Goal: Task Accomplishment & Management: Complete application form

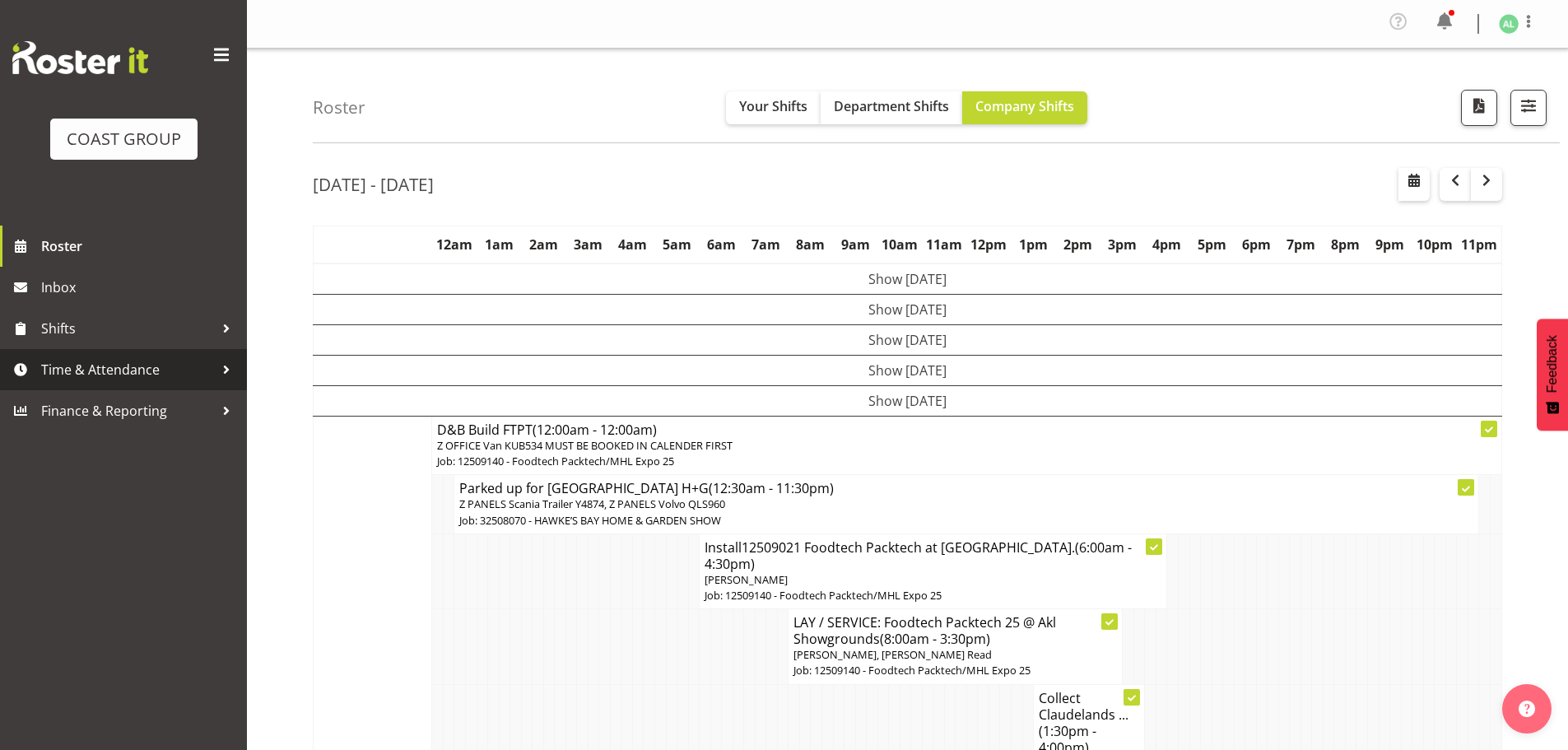
click at [90, 366] on span "Time & Attendance" at bounding box center [127, 370] width 173 height 25
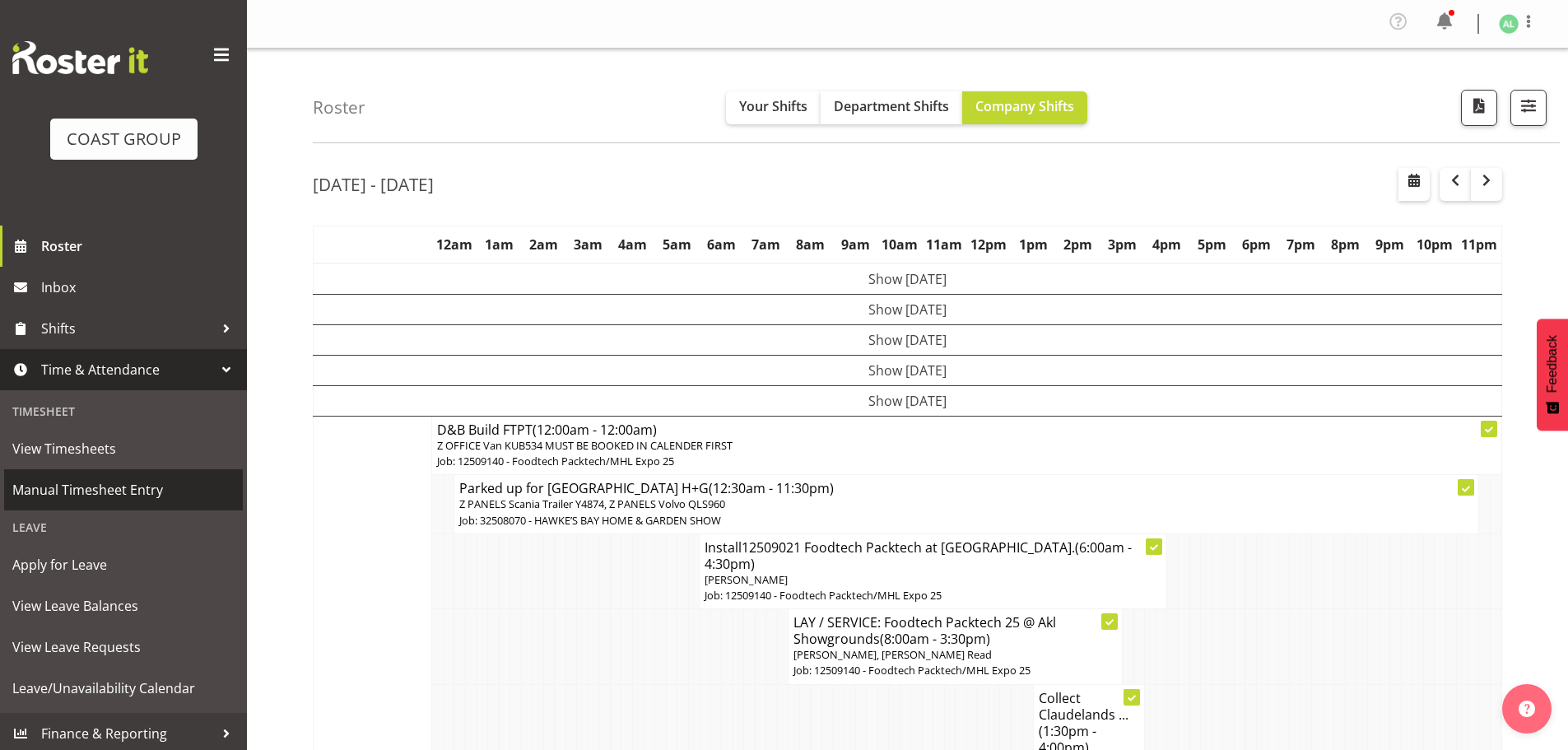
click at [88, 494] on span "Manual Timesheet Entry" at bounding box center [124, 490] width 223 height 25
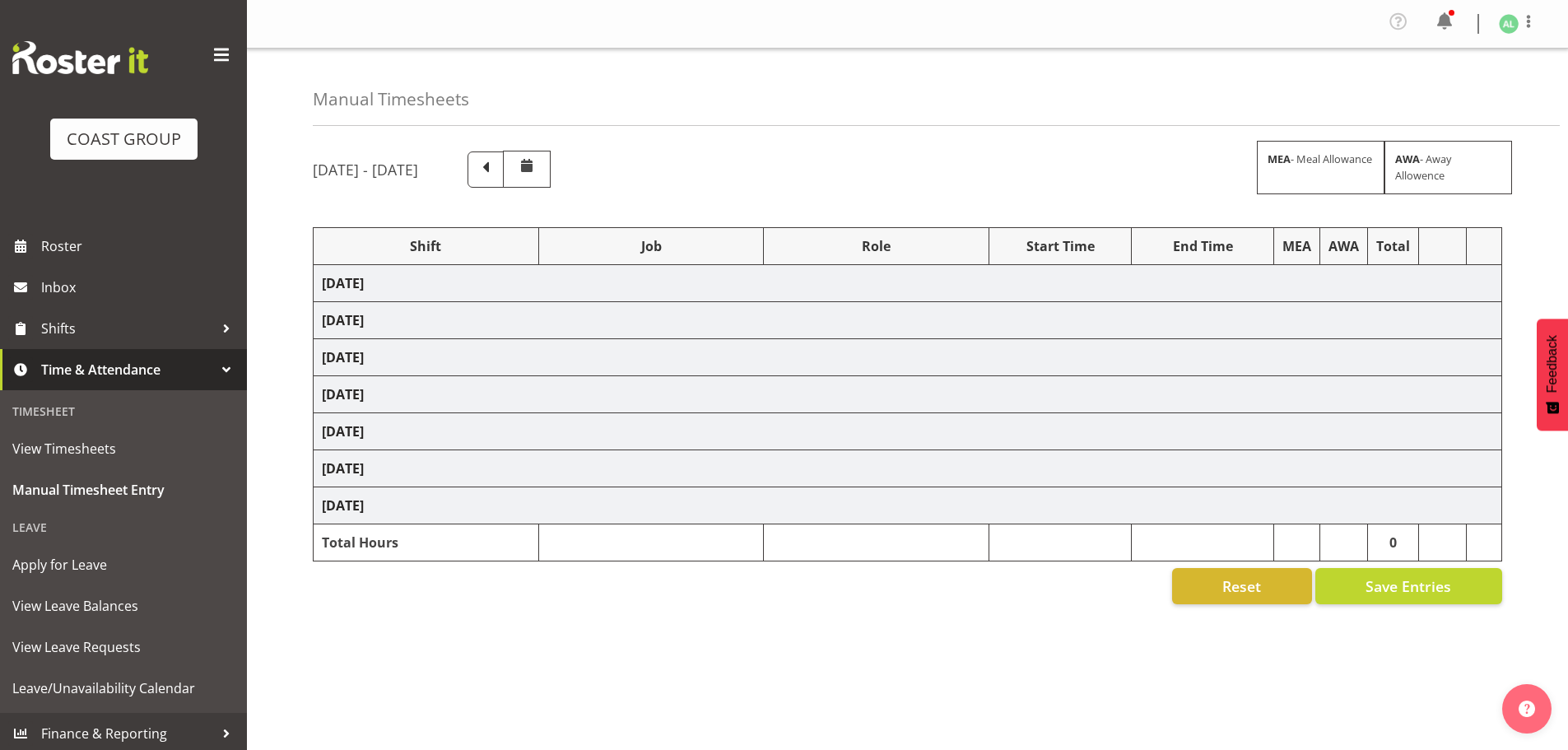
select select "10251"
select select "10496"
select select "9932"
select select "10496"
select select "9932"
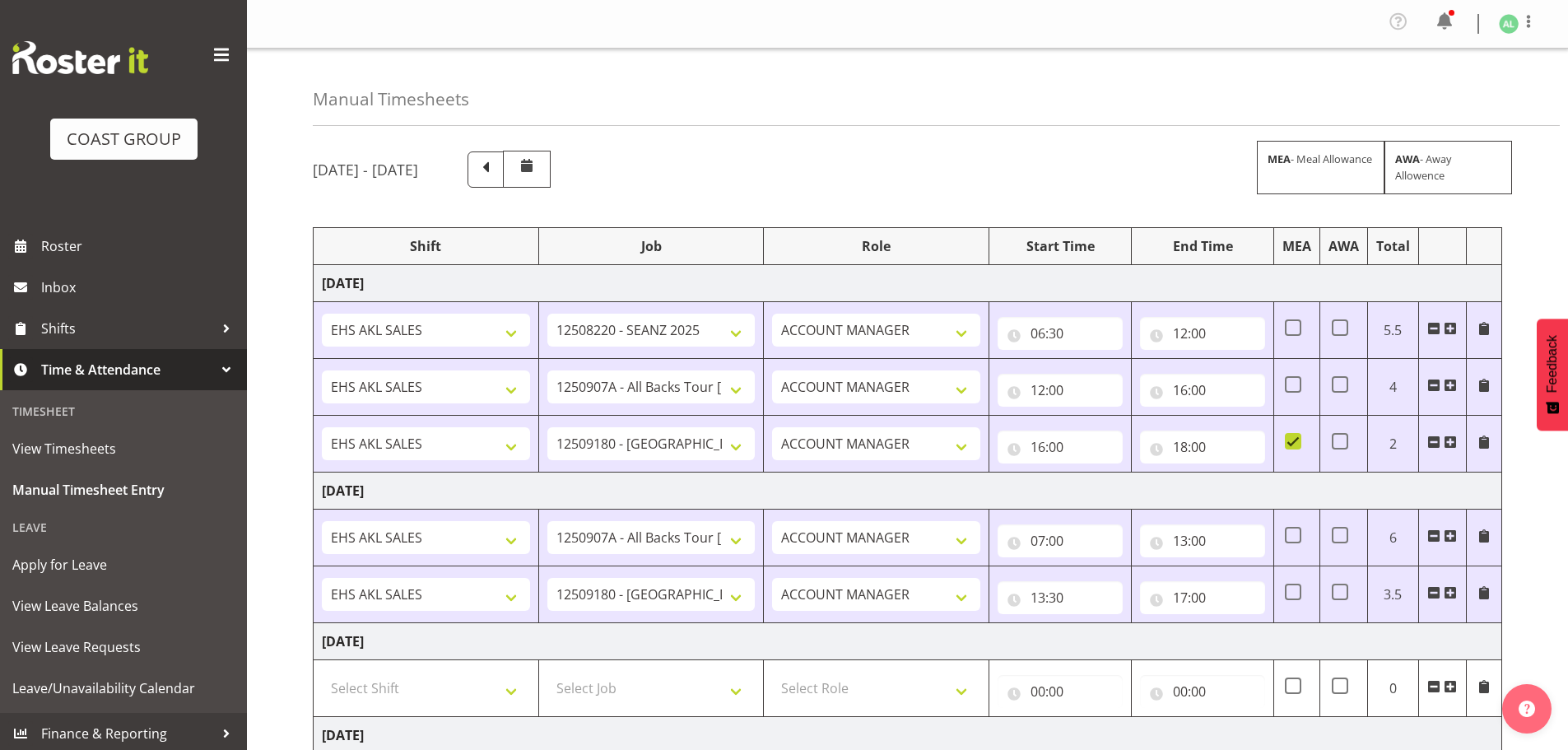
scroll to position [274, 0]
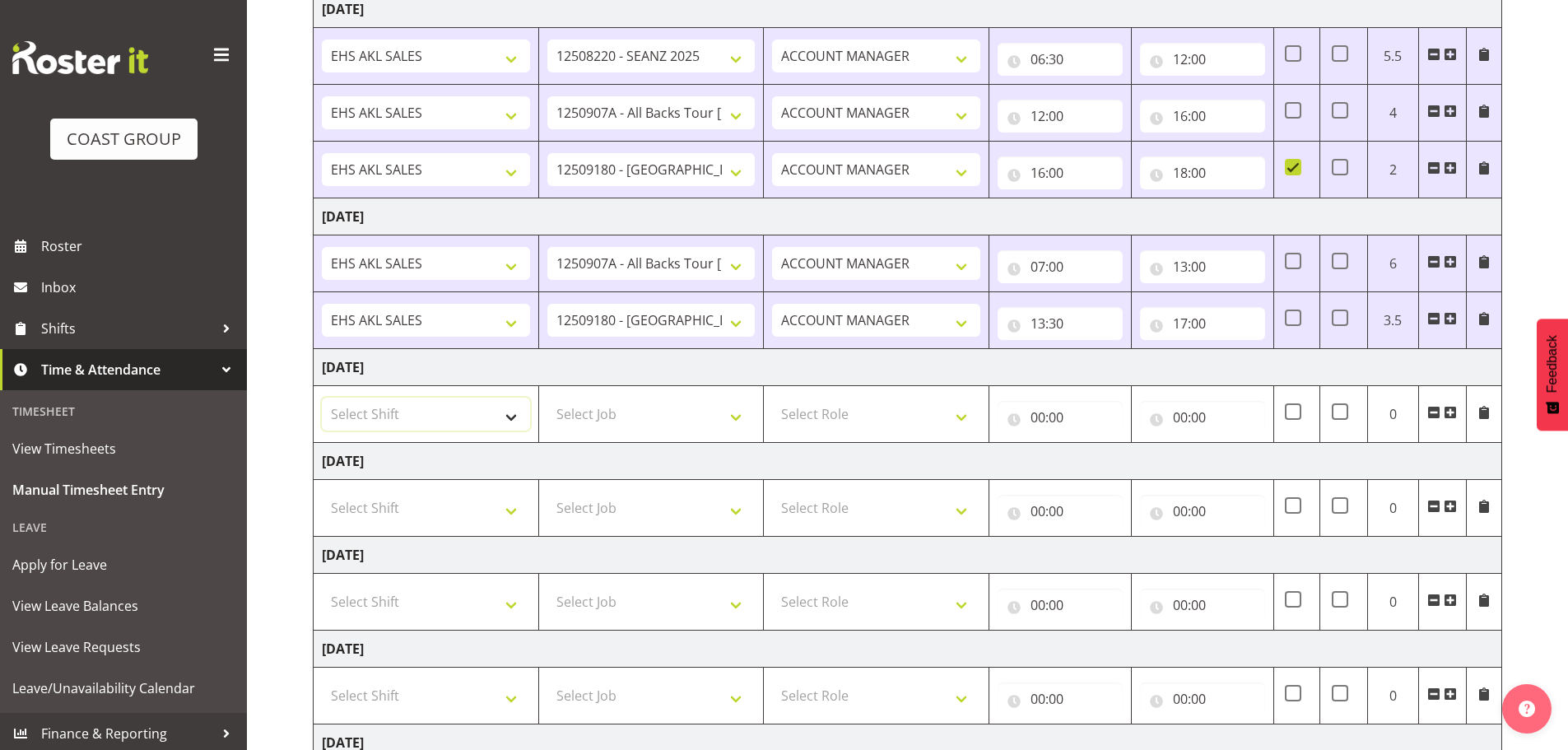
click at [382, 422] on select "Select Shift EHS AKL SALES" at bounding box center [427, 414] width 208 height 33
select select "1327"
click at [322, 398] on select "Select Shift EHS AKL SALES" at bounding box center [427, 414] width 208 height 33
click at [652, 427] on select "Select Job 1 Carlton Events 1 [PERSON_NAME][GEOGRAPHIC_DATA] 1 [PERSON_NAME][GE…" at bounding box center [652, 414] width 208 height 33
select select "10496"
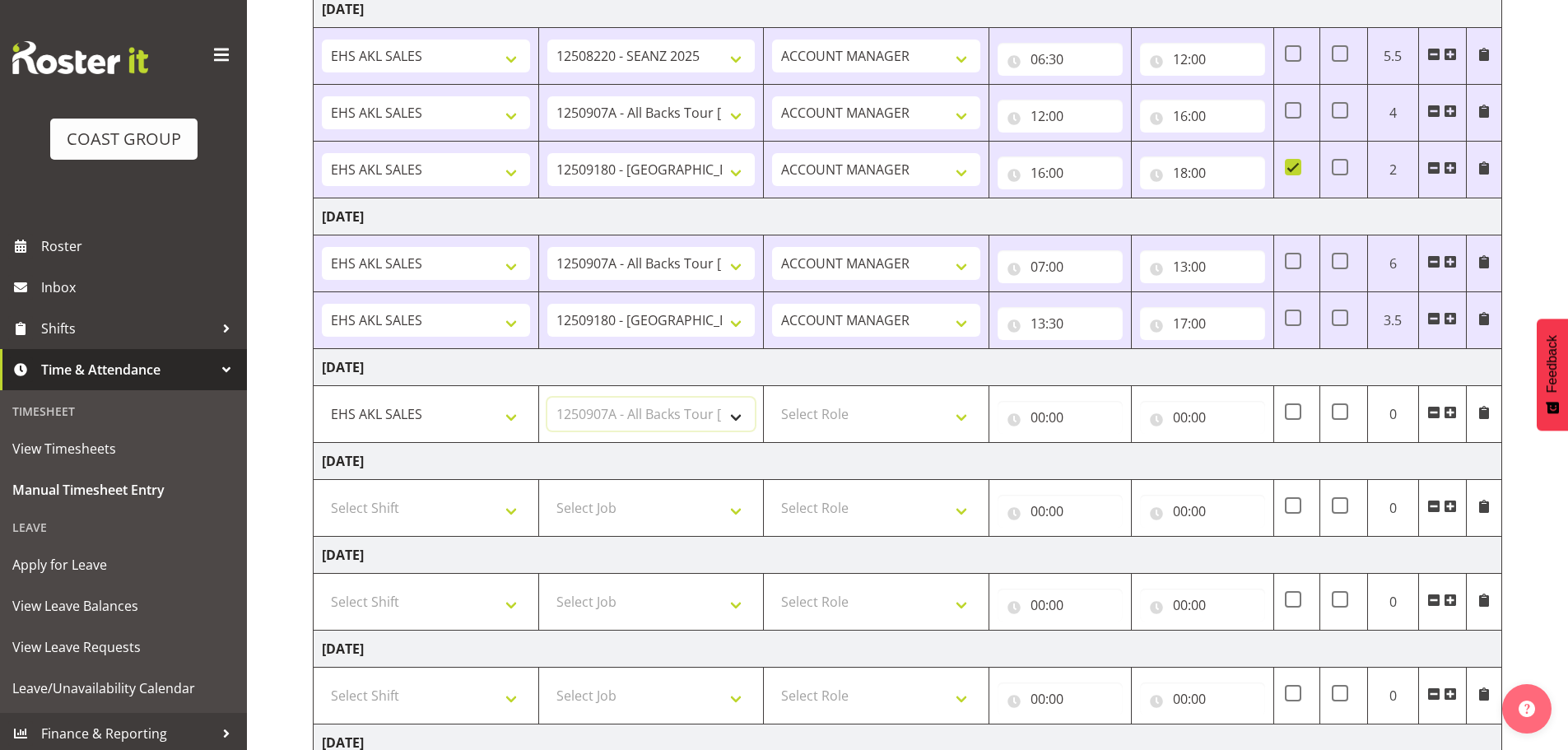
click at [548, 398] on select "Select Job 1 Carlton Events 1 [PERSON_NAME][GEOGRAPHIC_DATA] 1 [PERSON_NAME][GE…" at bounding box center [652, 414] width 208 height 33
click at [832, 415] on select "Select Role ACCOUNT MANAGER Account Manager" at bounding box center [876, 414] width 208 height 33
select select "197"
click at [772, 398] on select "Select Role ACCOUNT MANAGER Account Manager" at bounding box center [876, 414] width 208 height 33
click at [1041, 419] on input "00:00" at bounding box center [1060, 417] width 126 height 33
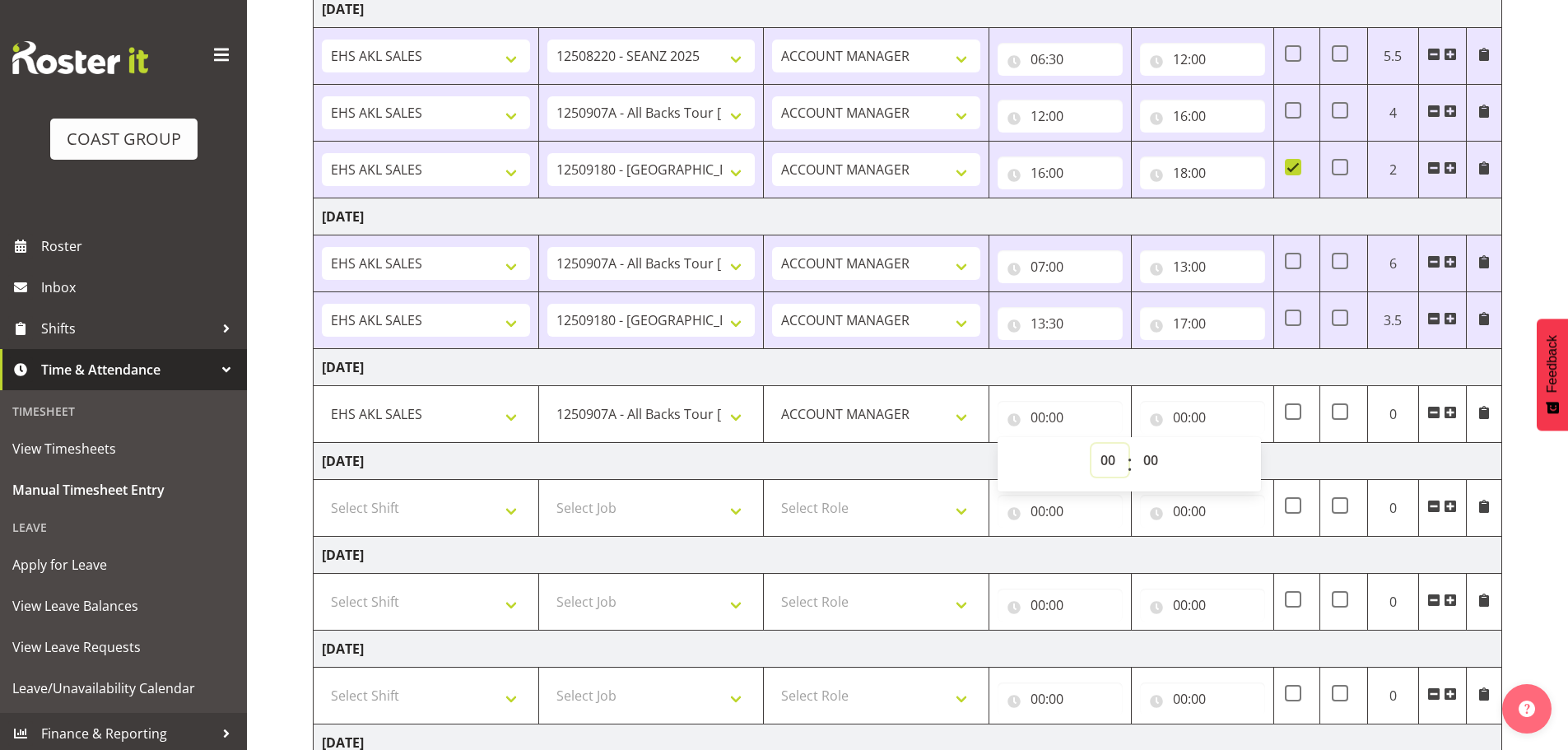
click at [1104, 453] on select "00 01 02 03 04 05 06 07 08 09 10 11 12 13 14 15 16 17 18 19 20 21 22 23" at bounding box center [1110, 460] width 37 height 33
select select "5"
click at [1092, 444] on select "00 01 02 03 04 05 06 07 08 09 10 11 12 13 14 15 16 17 18 19 20 21 22 23" at bounding box center [1110, 460] width 37 height 33
type input "05:00"
click at [1159, 461] on select "00 01 02 03 04 05 06 07 08 09 10 11 12 13 14 15 16 17 18 19 20 21 22 23 24 25 2…" at bounding box center [1153, 460] width 37 height 33
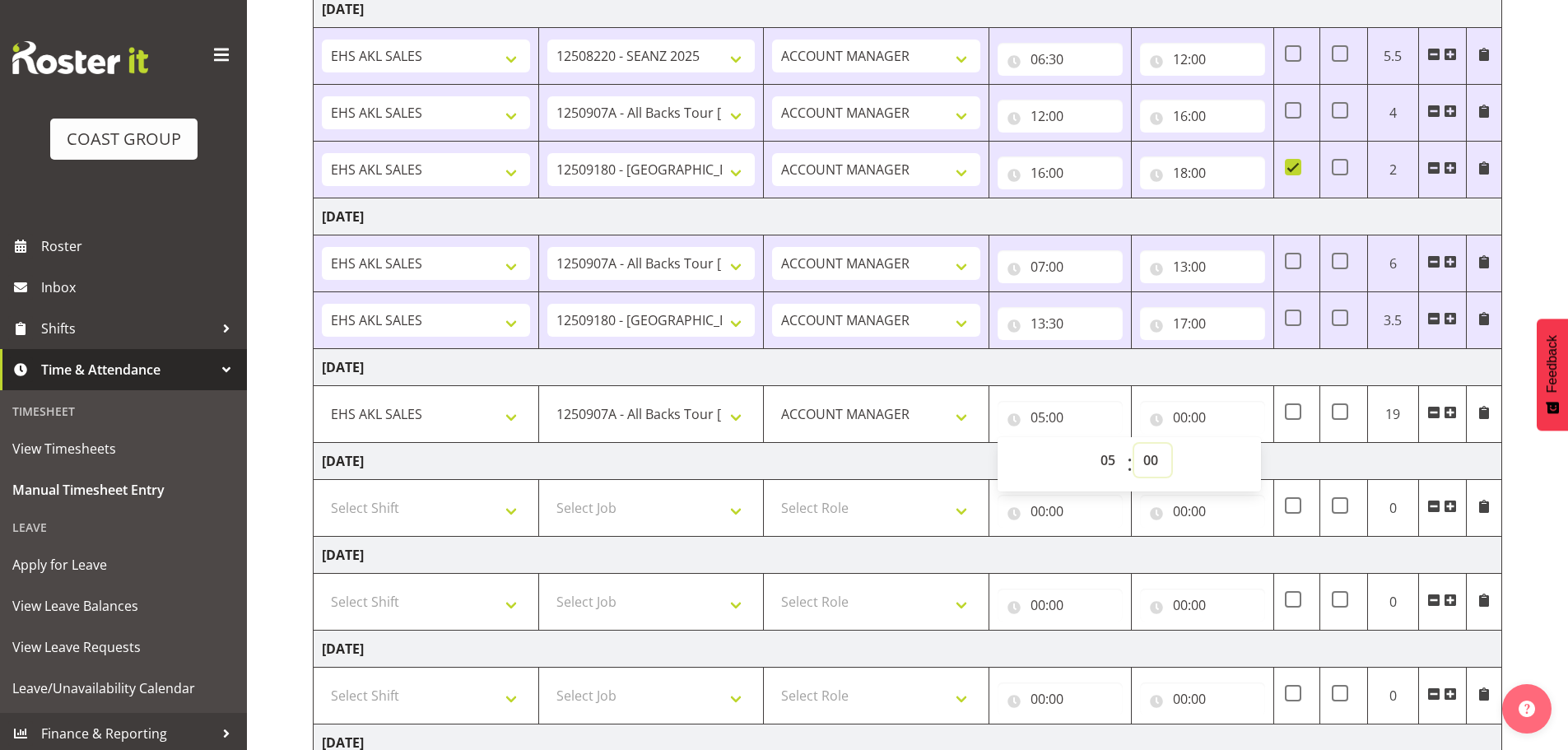
select select "30"
click at [1134, 444] on select "00 01 02 03 04 05 06 07 08 09 10 11 12 13 14 15 16 17 18 19 20 21 22 23 24 25 2…" at bounding box center [1153, 460] width 37 height 33
type input "05:30"
click at [1185, 416] on input "00:00" at bounding box center [1203, 417] width 126 height 33
click at [1251, 461] on select "00 01 02 03 04 05 06 07 08 09 10 11 12 13 14 15 16 17 18 19 20 21 22 23" at bounding box center [1253, 460] width 37 height 33
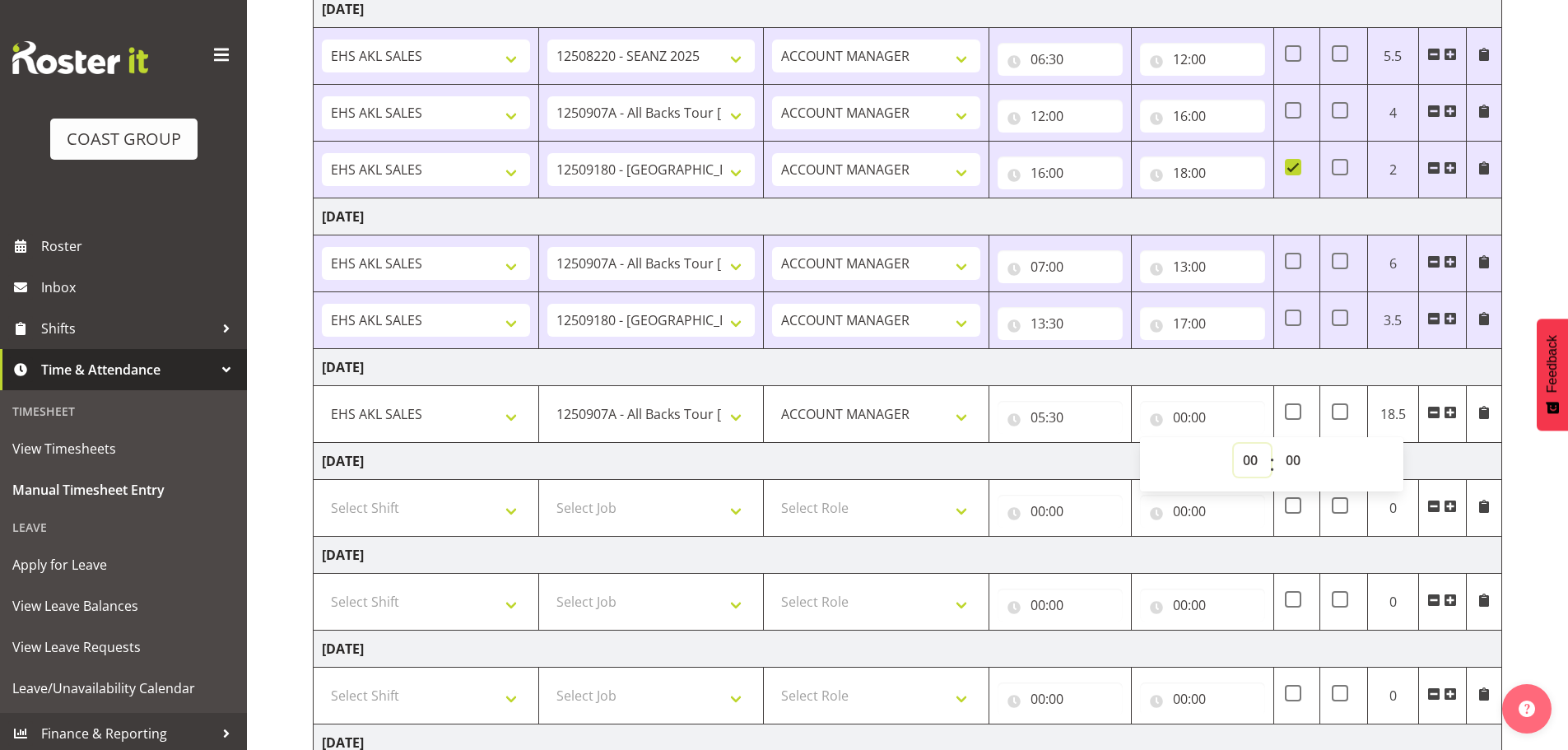
select select "13"
click at [1234, 444] on select "00 01 02 03 04 05 06 07 08 09 10 11 12 13 14 15 16 17 18 19 20 21 22 23" at bounding box center [1253, 460] width 37 height 33
type input "13:00"
drag, startPoint x: 1451, startPoint y: 414, endPoint x: 1434, endPoint y: 415, distance: 17.0
click at [1451, 415] on span at bounding box center [1450, 412] width 13 height 13
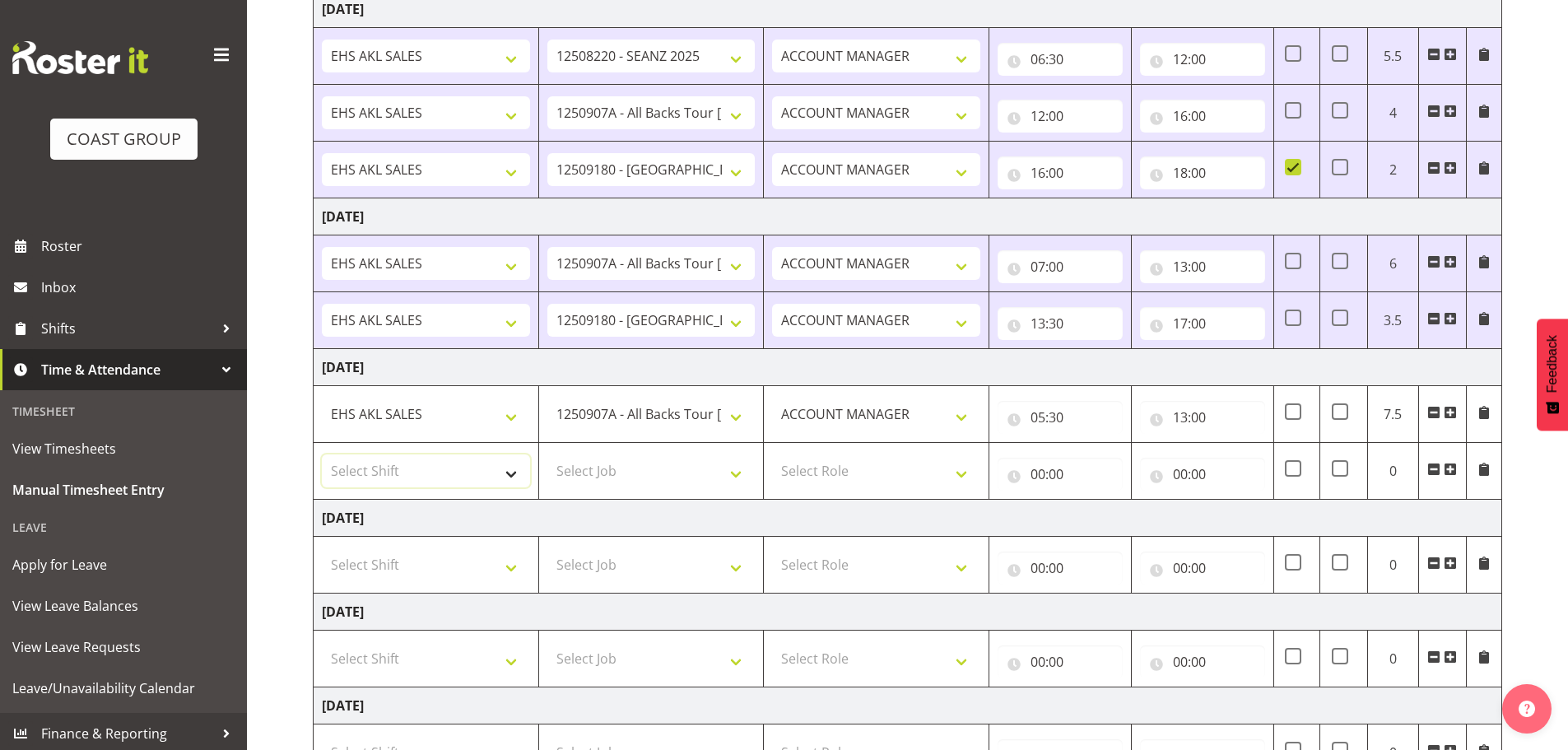
click at [366, 468] on select "Select Shift EHS AKL SALES" at bounding box center [427, 470] width 208 height 33
select select "1327"
click at [322, 454] on select "Select Shift EHS AKL SALES" at bounding box center [427, 470] width 208 height 33
click at [610, 483] on select "Select Job 1 Carlton Events 1 [PERSON_NAME][GEOGRAPHIC_DATA] 1 [PERSON_NAME][GE…" at bounding box center [652, 470] width 208 height 33
select select "9932"
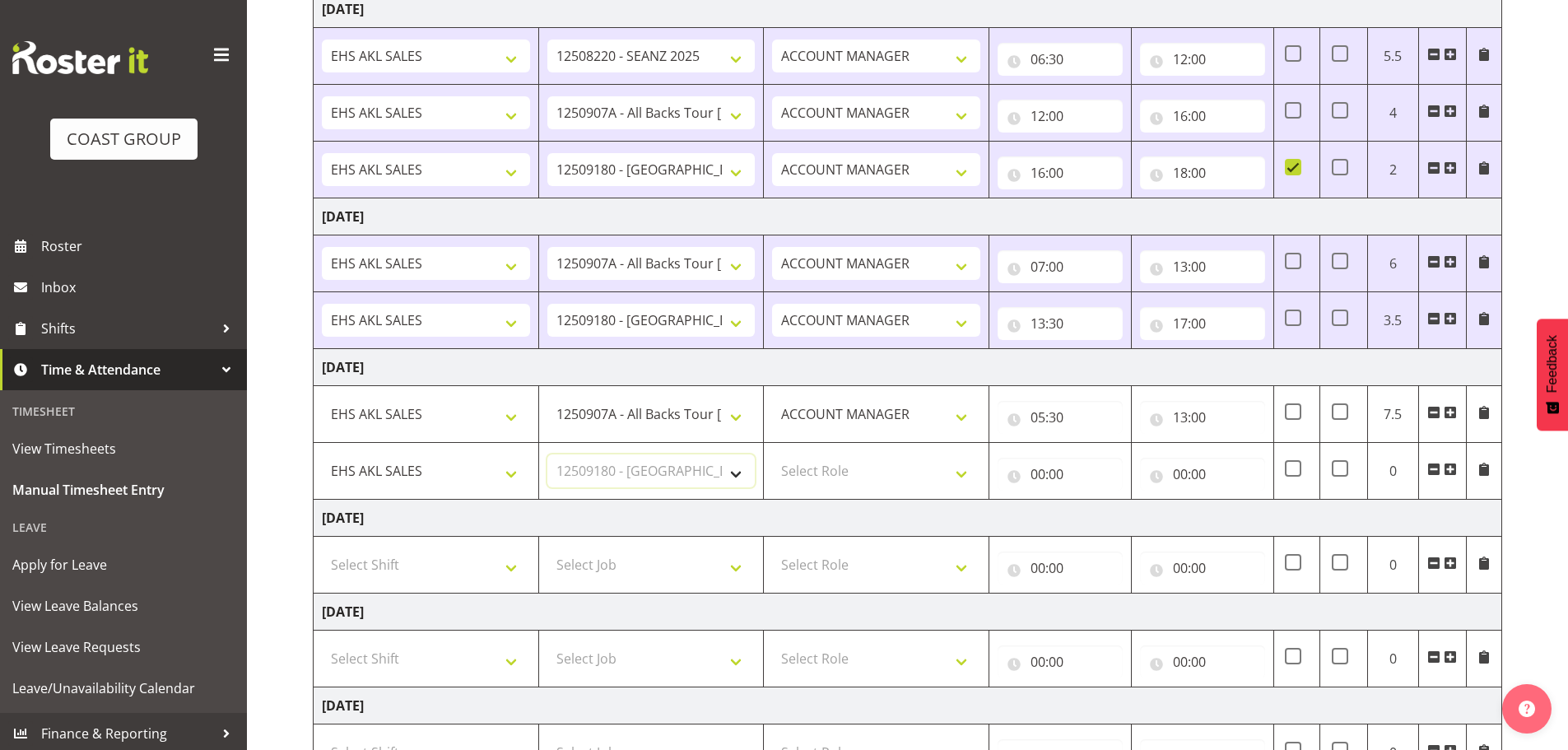
click at [548, 454] on select "Select Job 1 Carlton Events 1 [PERSON_NAME][GEOGRAPHIC_DATA] 1 [PERSON_NAME][GE…" at bounding box center [652, 470] width 208 height 33
click at [808, 469] on select "Select Role ACCOUNT MANAGER Account Manager" at bounding box center [876, 470] width 208 height 33
select select "197"
click at [772, 454] on select "Select Role ACCOUNT MANAGER Account Manager" at bounding box center [876, 470] width 208 height 33
click at [1061, 478] on input "00:00" at bounding box center [1060, 474] width 126 height 33
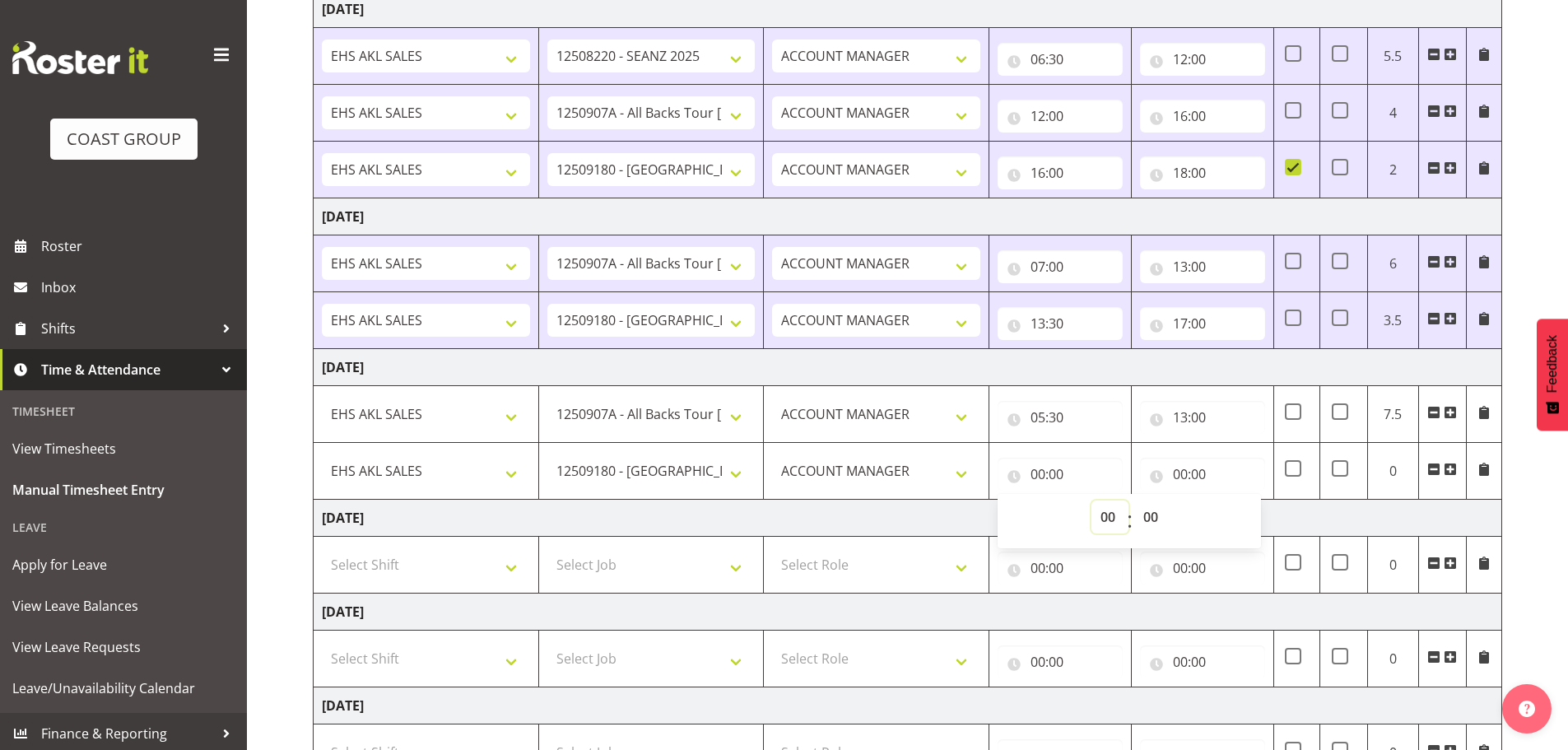
click at [1101, 513] on select "00 01 02 03 04 05 06 07 08 09 10 11 12 13 14 15 16 17 18 19 20 21 22 23" at bounding box center [1110, 517] width 37 height 33
select select "13"
click at [1092, 501] on select "00 01 02 03 04 05 06 07 08 09 10 11 12 13 14 15 16 17 18 19 20 21 22 23" at bounding box center [1110, 517] width 37 height 33
type input "13:00"
click at [1149, 522] on select "00 01 02 03 04 05 06 07 08 09 10 11 12 13 14 15 16 17 18 19 20 21 22 23 24 25 2…" at bounding box center [1153, 517] width 37 height 33
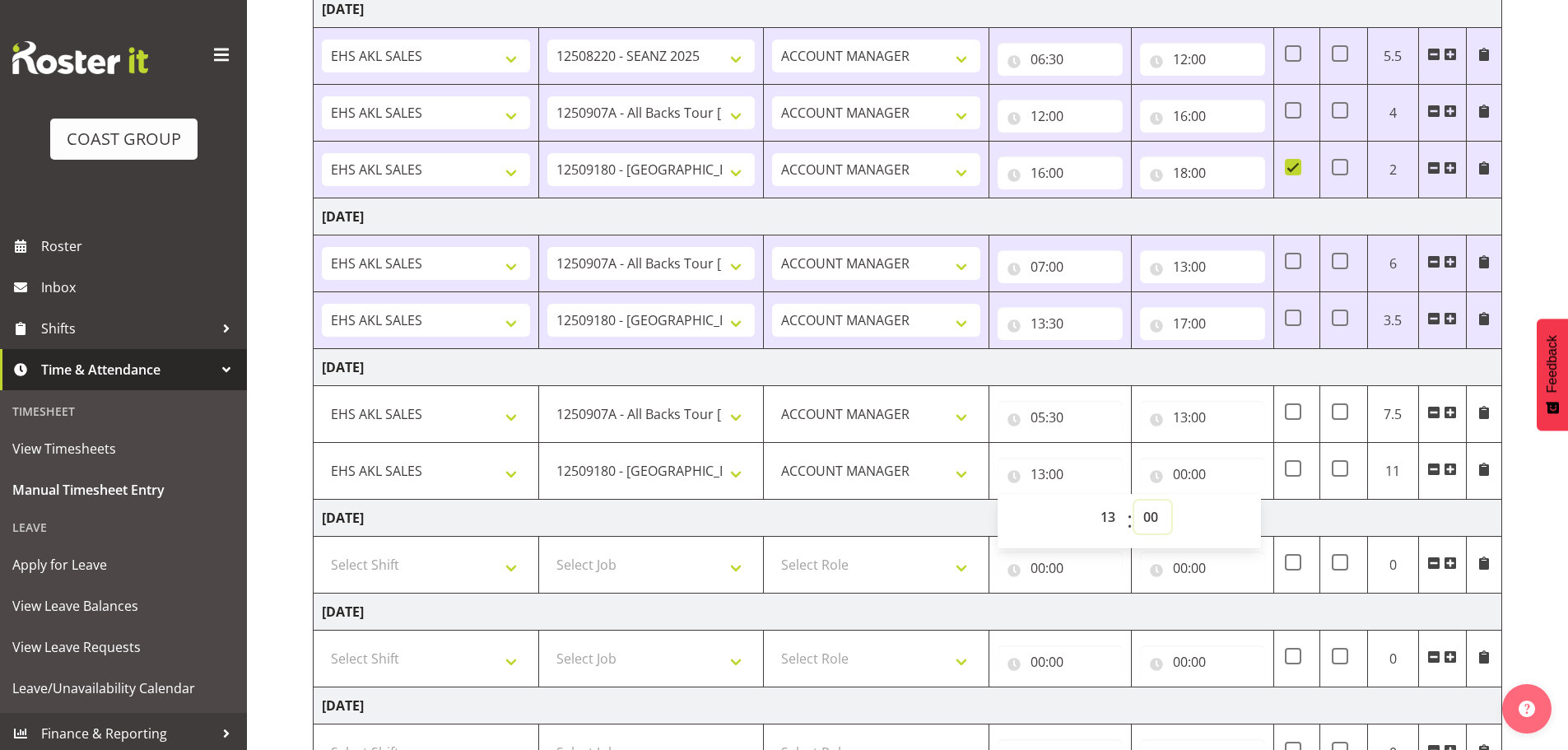
select select "30"
click at [1134, 501] on select "00 01 02 03 04 05 06 07 08 09 10 11 12 13 14 15 16 17 18 19 20 21 22 23 24 25 2…" at bounding box center [1153, 517] width 37 height 33
type input "13:30"
click at [1196, 475] on input "00:00" at bounding box center [1203, 474] width 126 height 33
click at [1247, 516] on select "00 01 02 03 04 05 06 07 08 09 10 11 12 13 14 15 16 17 18 19 20 21 22 23" at bounding box center [1253, 517] width 37 height 33
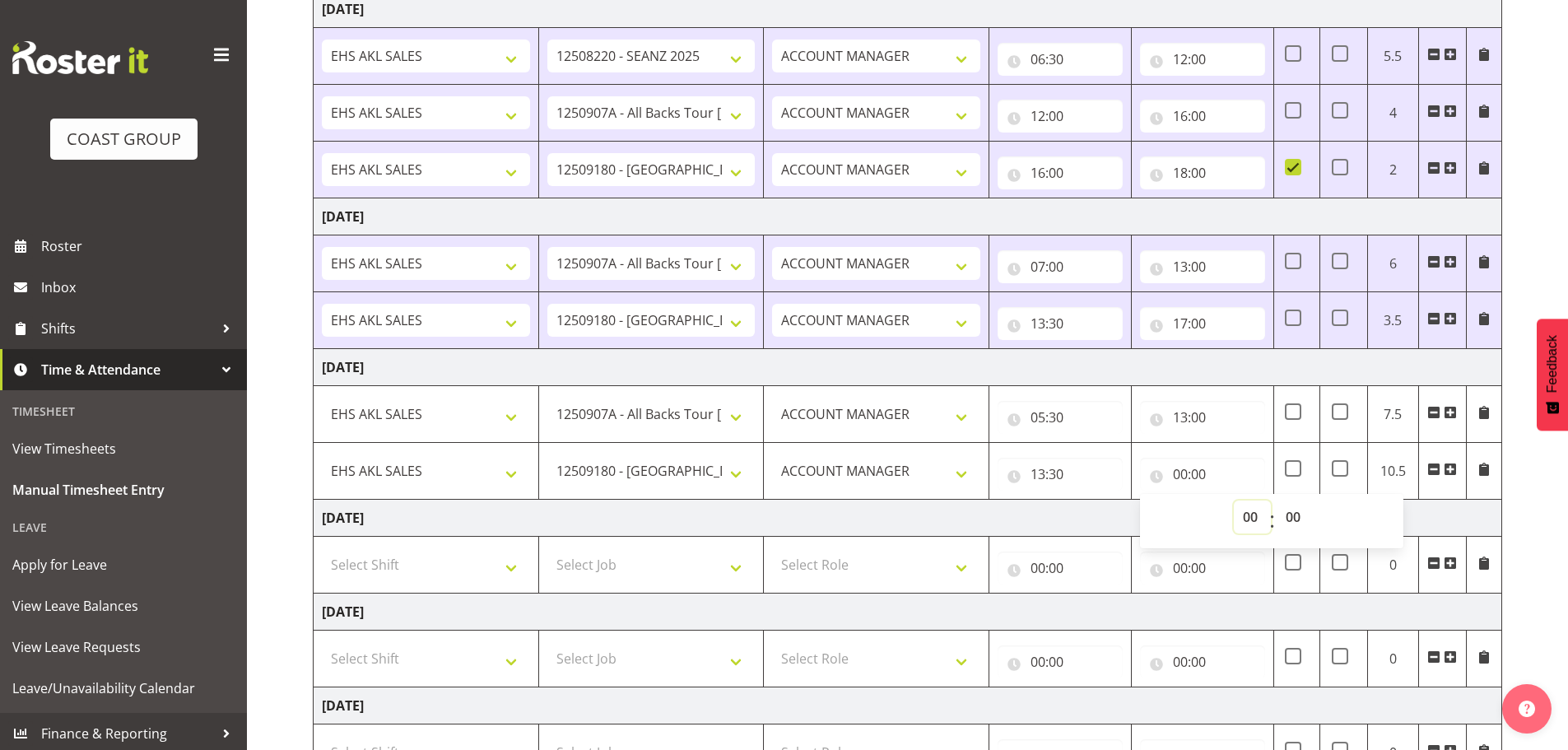
select select "15"
click at [1234, 501] on select "00 01 02 03 04 05 06 07 08 09 10 11 12 13 14 15 16 17 18 19 20 21 22 23" at bounding box center [1253, 517] width 37 height 33
type input "15:00"
click at [1107, 522] on td "[DATE]" at bounding box center [907, 518] width 1189 height 37
click at [1204, 471] on input "15:00" at bounding box center [1203, 474] width 126 height 33
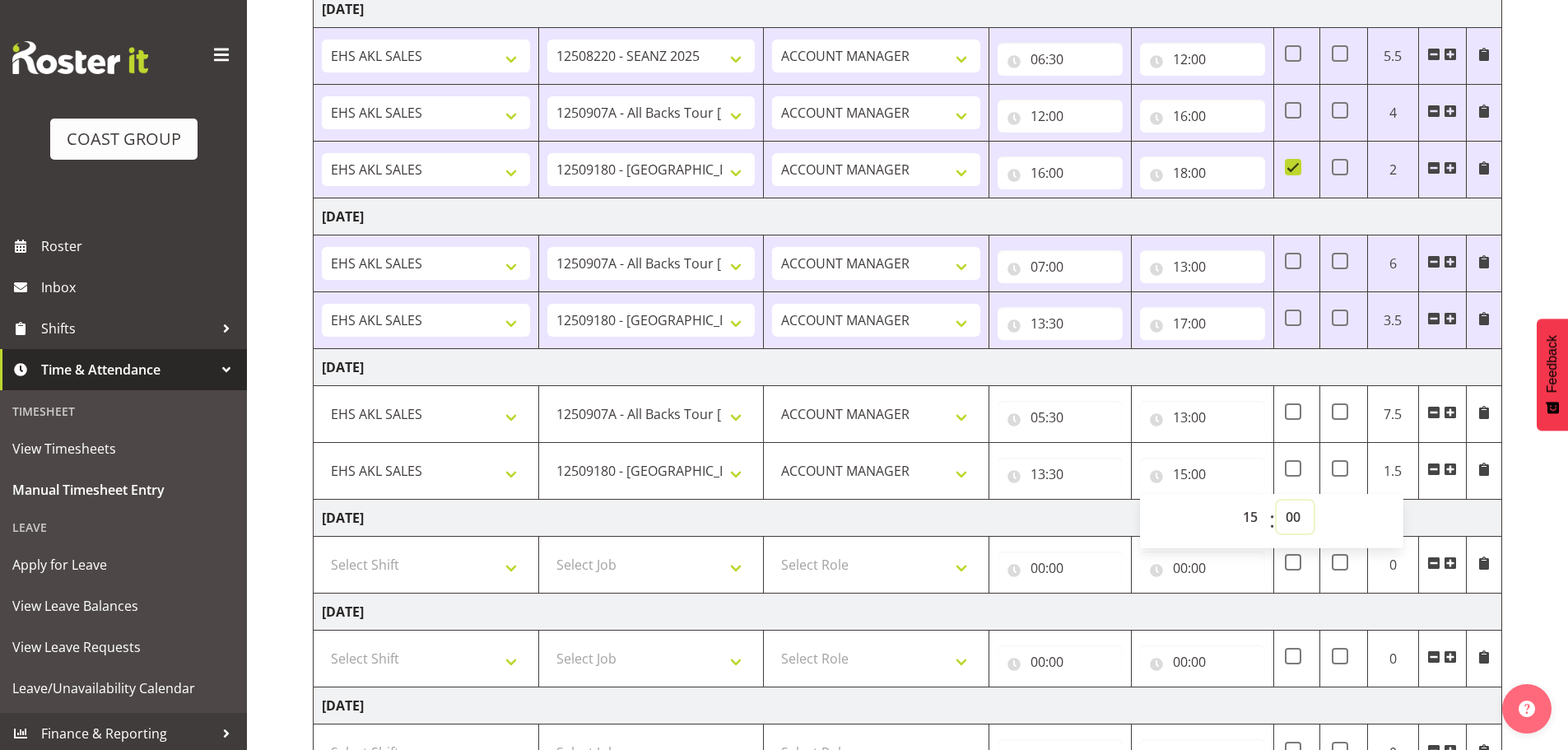
click at [1292, 513] on select "00 01 02 03 04 05 06 07 08 09 10 11 12 13 14 15 16 17 18 19 20 21 22 23 24 25 2…" at bounding box center [1296, 517] width 37 height 33
select select "30"
click at [1277, 501] on select "00 01 02 03 04 05 06 07 08 09 10 11 12 13 14 15 16 17 18 19 20 21 22 23 24 25 2…" at bounding box center [1296, 517] width 37 height 33
type input "15:30"
click at [1109, 524] on td "[DATE]" at bounding box center [907, 518] width 1189 height 37
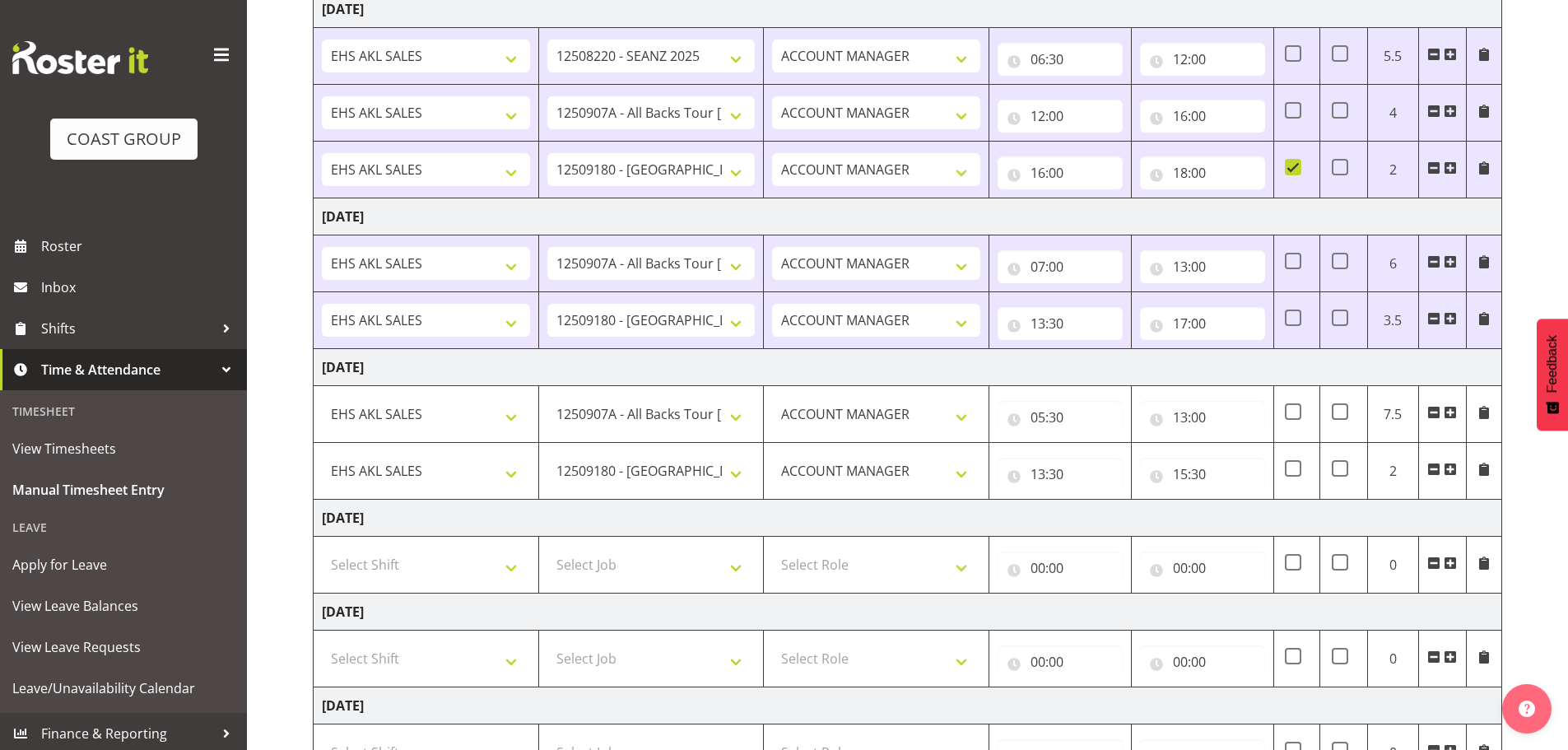
scroll to position [504, 0]
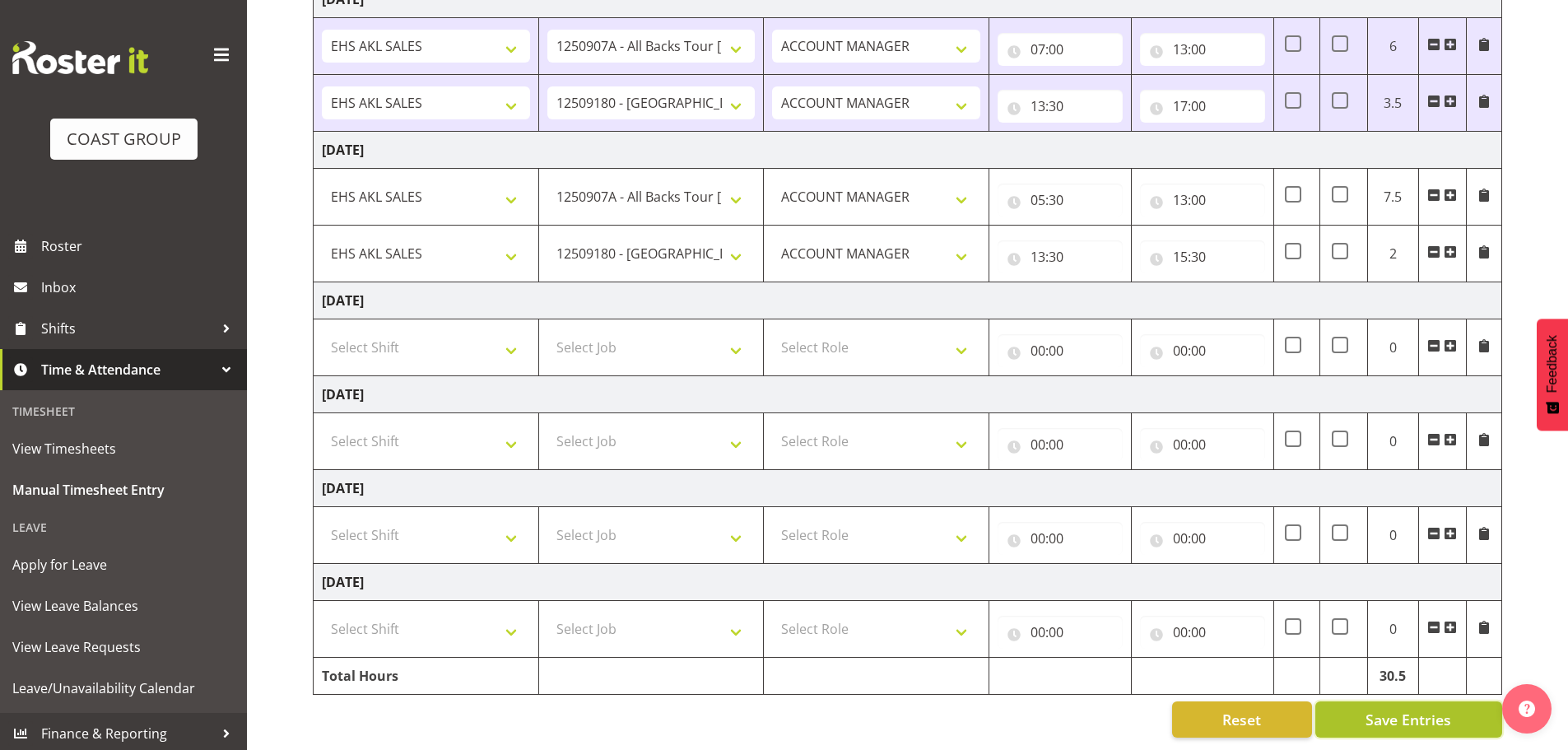
click at [1390, 709] on span "Save Entries" at bounding box center [1409, 720] width 85 height 21
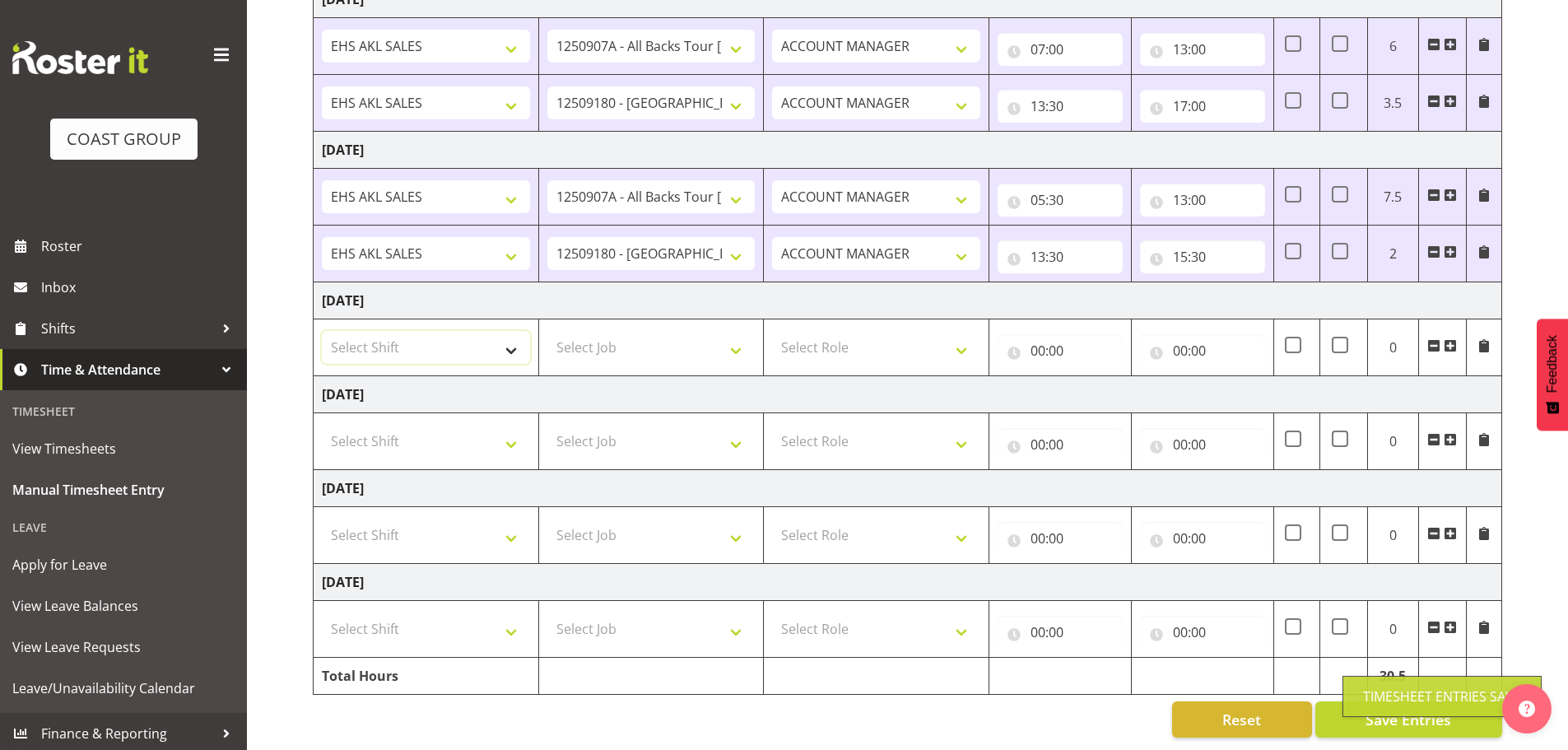
click at [380, 338] on select "Select Shift EHS AKL SALES" at bounding box center [427, 347] width 208 height 33
select select "1327"
click at [322, 331] on select "Select Shift EHS AKL SALES" at bounding box center [427, 347] width 208 height 33
click at [579, 349] on select "Select Job 1 Carlton Events 1 [PERSON_NAME][GEOGRAPHIC_DATA] 1 [PERSON_NAME][GE…" at bounding box center [652, 347] width 208 height 33
select select "10496"
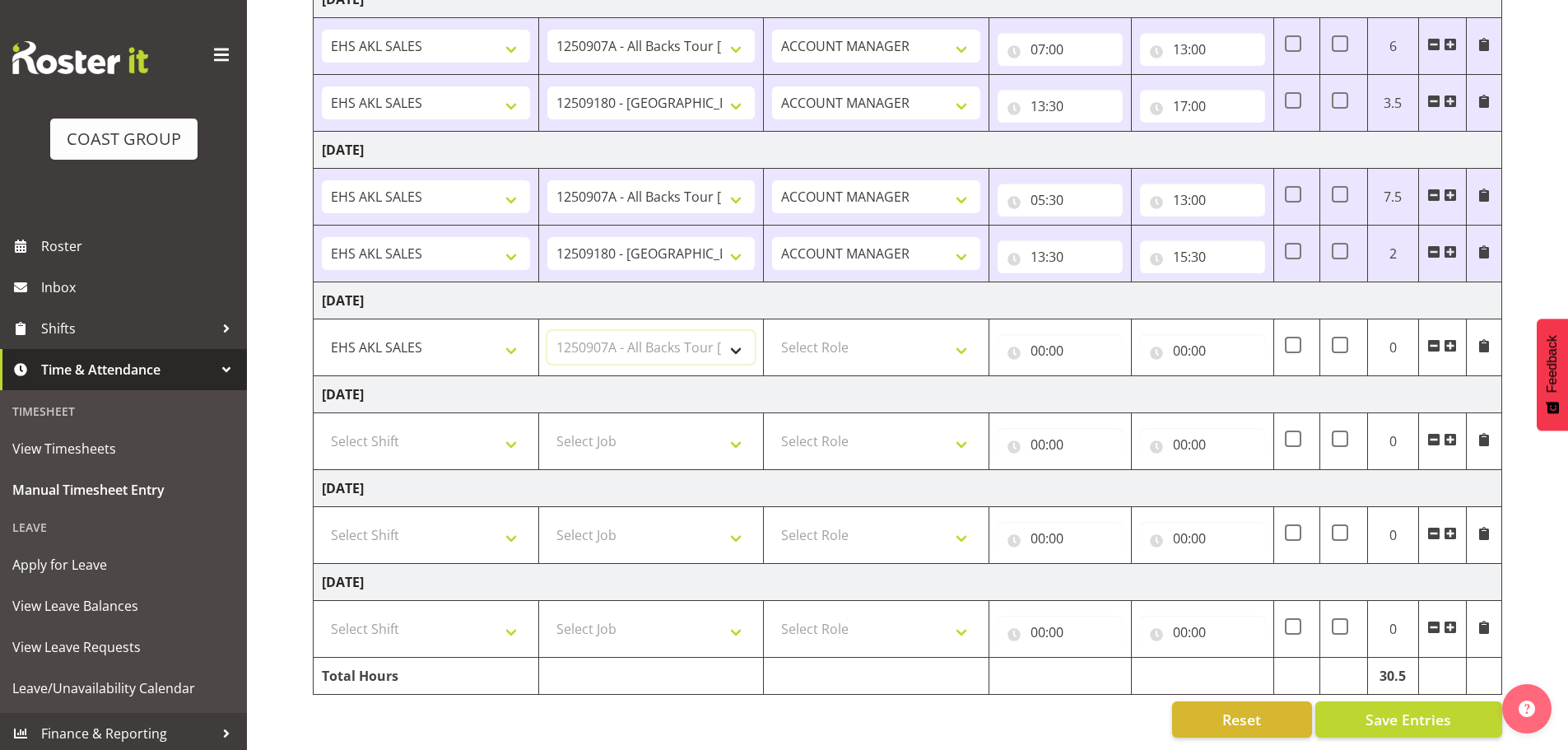
click at [548, 331] on select "Select Job 1 Carlton Events 1 [PERSON_NAME][GEOGRAPHIC_DATA] 1 [PERSON_NAME][GE…" at bounding box center [652, 347] width 208 height 33
click at [891, 334] on select "Select Role ACCOUNT MANAGER Account Manager" at bounding box center [876, 347] width 208 height 33
select select "197"
click at [772, 331] on select "Select Role ACCOUNT MANAGER Account Manager" at bounding box center [876, 347] width 208 height 33
click at [1038, 342] on input "00:00" at bounding box center [1060, 350] width 126 height 33
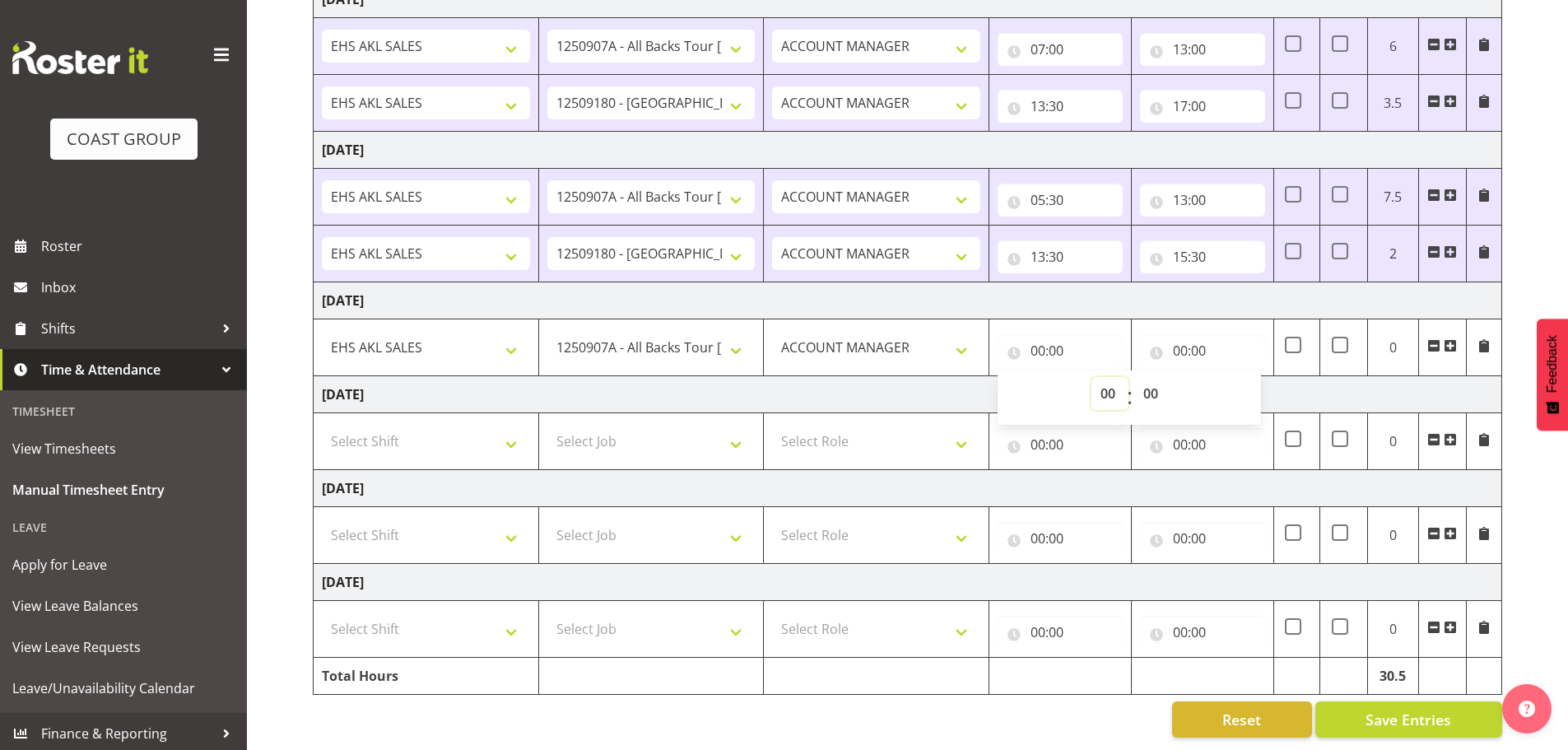
click at [1102, 381] on select "00 01 02 03 04 05 06 07 08 09 10 11 12 13 14 15 16 17 18 19 20 21 22 23" at bounding box center [1110, 393] width 37 height 33
select select "9"
click at [1092, 377] on select "00 01 02 03 04 05 06 07 08 09 10 11 12 13 14 15 16 17 18 19 20 21 22 23" at bounding box center [1110, 393] width 37 height 33
type input "09:00"
click at [1148, 381] on select "00 01 02 03 04 05 06 07 08 09 10 11 12 13 14 15 16 17 18 19 20 21 22 23 24 25 2…" at bounding box center [1153, 393] width 37 height 33
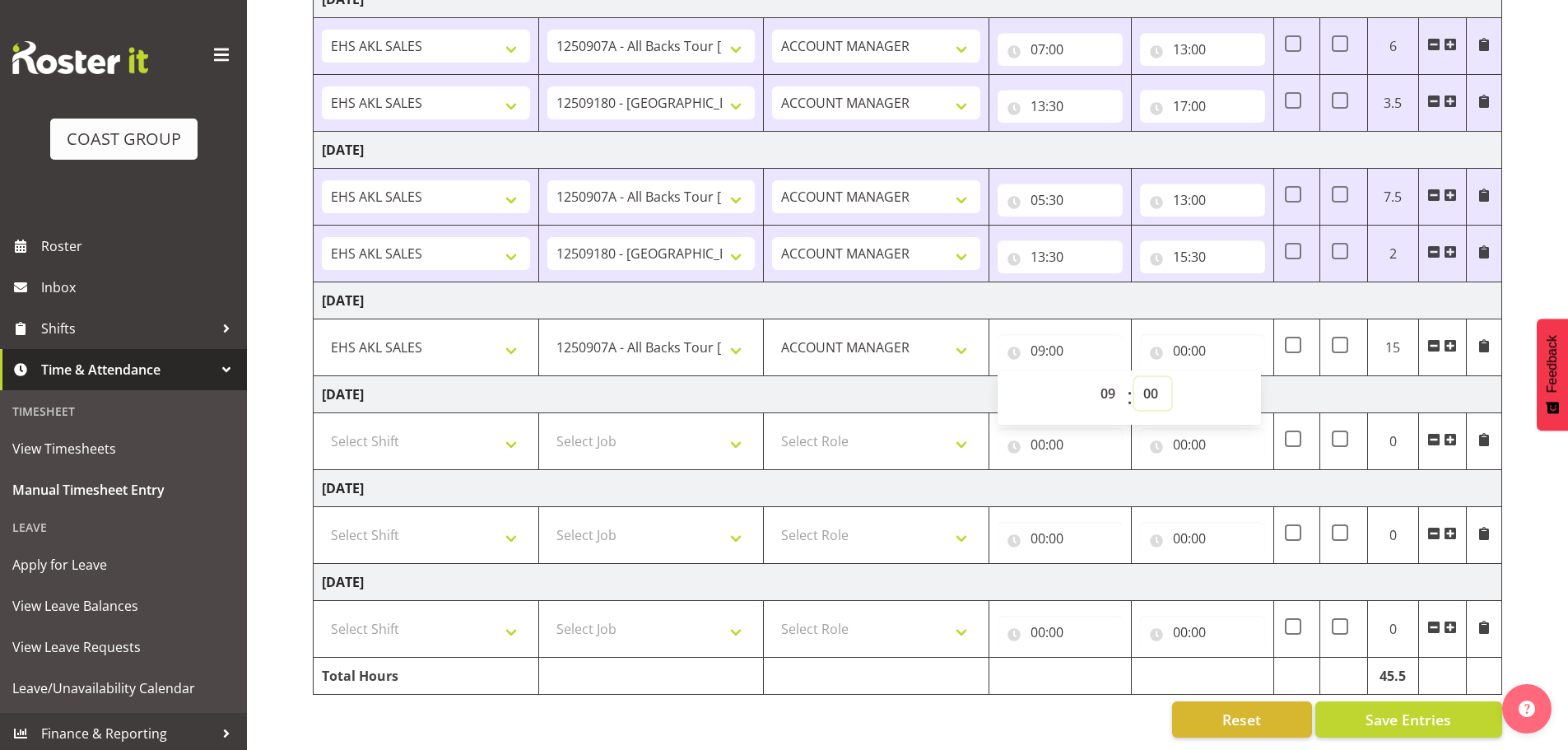
select select "30"
click at [1134, 377] on select "00 01 02 03 04 05 06 07 08 09 10 11 12 13 14 15 16 17 18 19 20 21 22 23 24 25 2…" at bounding box center [1153, 393] width 37 height 33
type input "09:30"
click at [1188, 345] on input "00:00" at bounding box center [1203, 350] width 126 height 33
click at [1240, 378] on select "00 01 02 03 04 05 06 07 08 09 10 11 12 13 14 15 16 17 18 19 20 21 22 23" at bounding box center [1253, 393] width 37 height 33
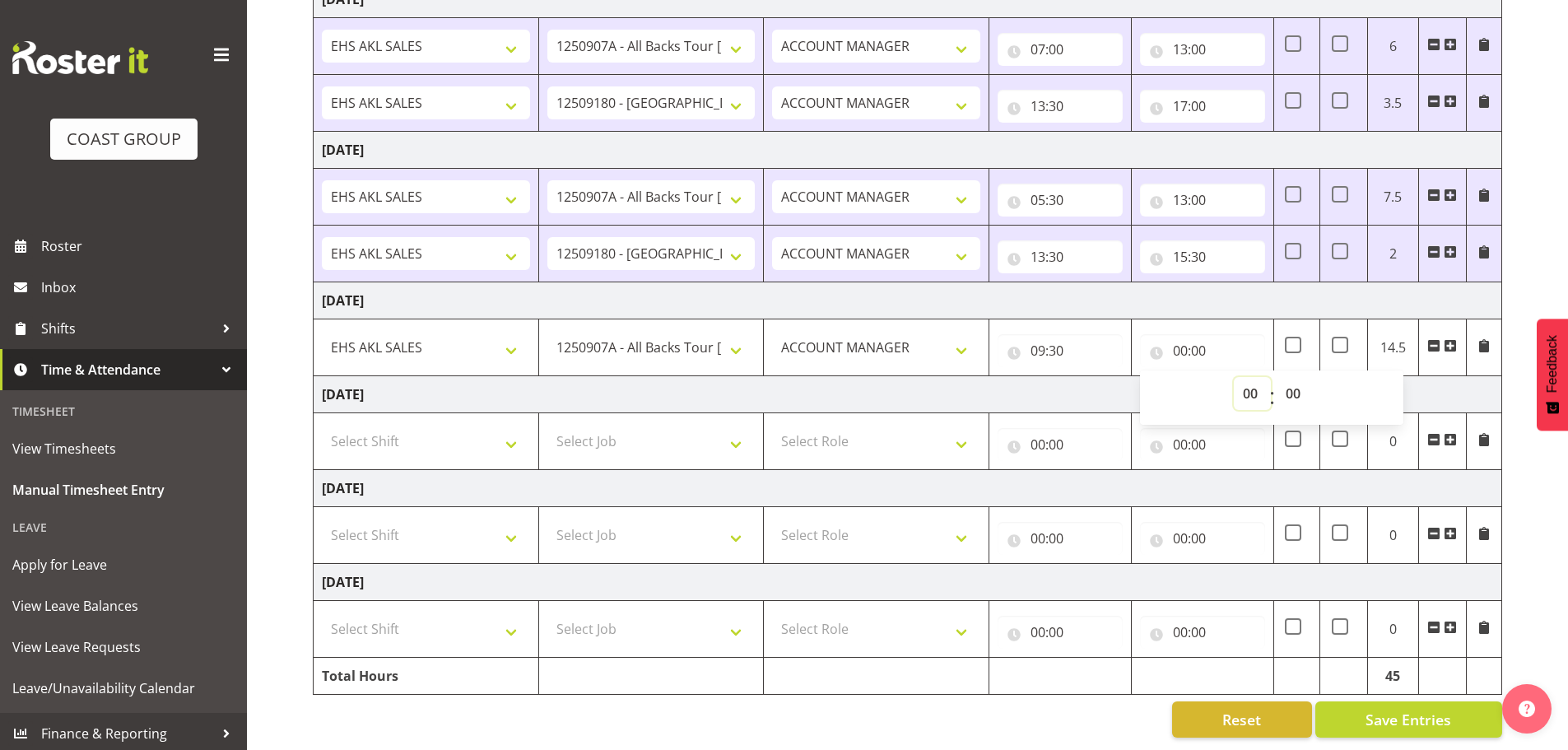
select select "14"
click at [1234, 377] on select "00 01 02 03 04 05 06 07 08 09 10 11 12 13 14 15 16 17 18 19 20 21 22 23" at bounding box center [1253, 393] width 37 height 33
type input "14:00"
click at [1453, 339] on span at bounding box center [1450, 346] width 13 height 13
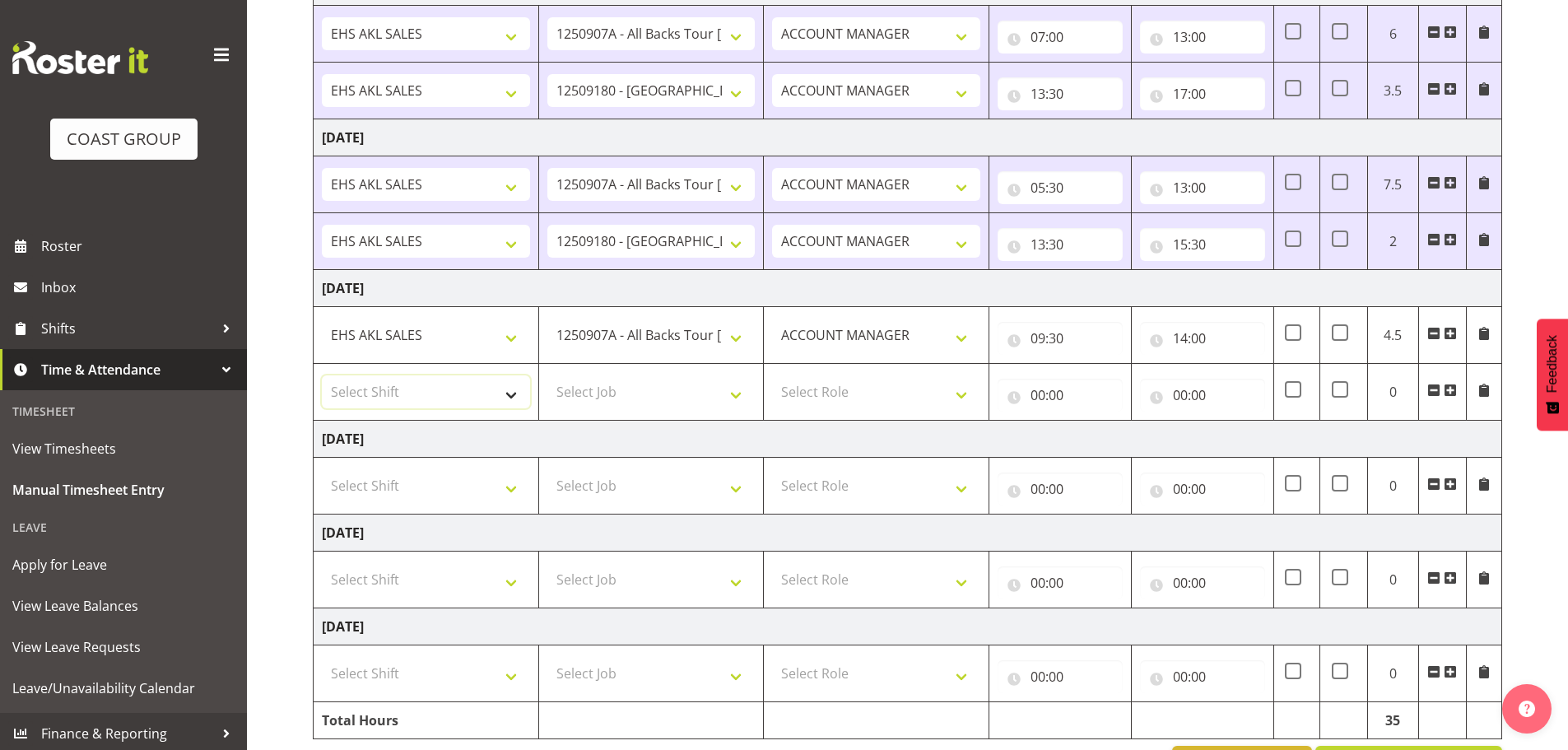
click at [404, 391] on select "Select Shift EHS AKL SALES" at bounding box center [427, 392] width 208 height 33
select select "1327"
click at [322, 376] on select "Select Shift EHS AKL SALES" at bounding box center [427, 392] width 208 height 33
click at [593, 387] on select "Select Job 1 Carlton Events 1 [PERSON_NAME][GEOGRAPHIC_DATA] 1 [PERSON_NAME][GE…" at bounding box center [652, 392] width 208 height 33
select select "9932"
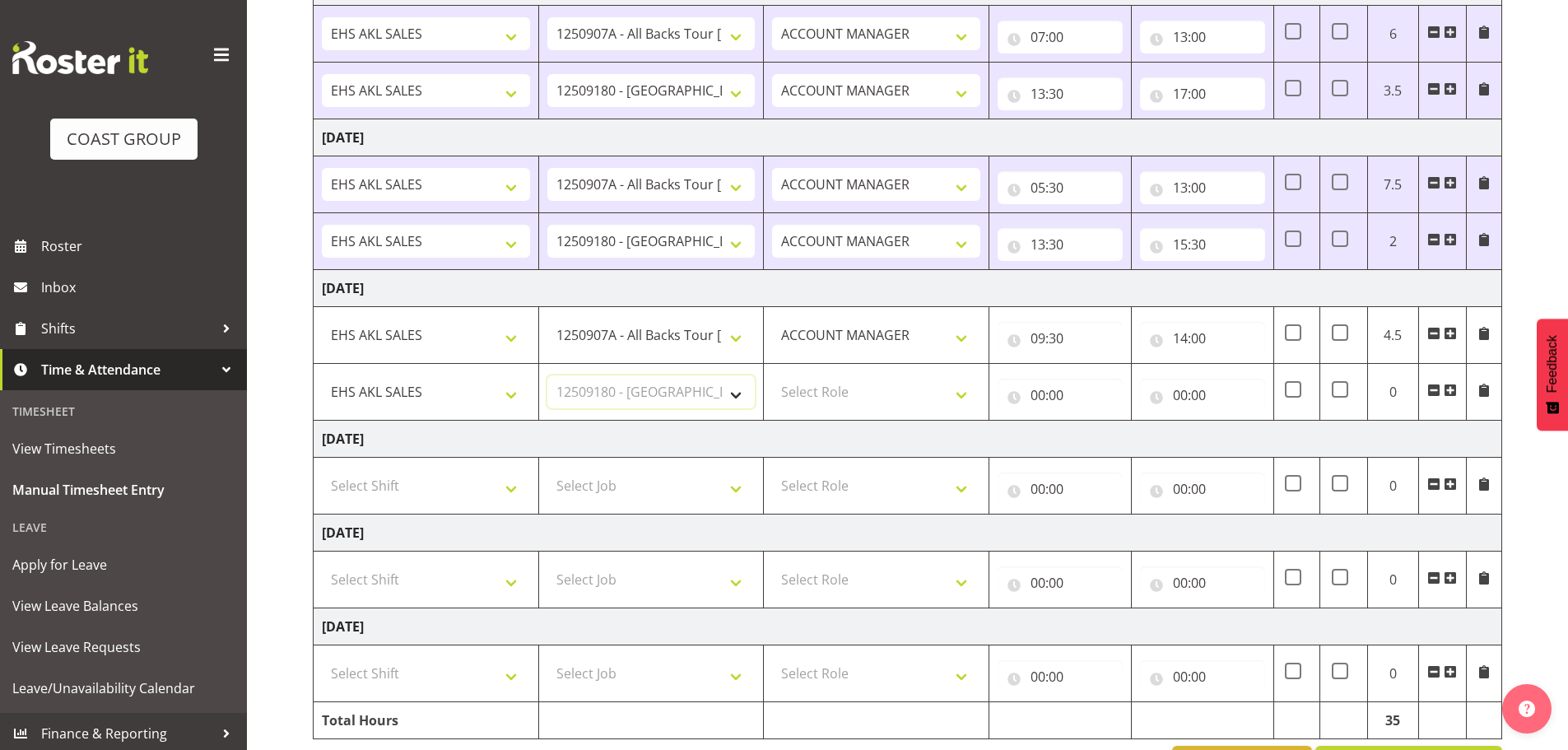
click at [548, 376] on select "Select Job 1 Carlton Events 1 [PERSON_NAME][GEOGRAPHIC_DATA] 1 [PERSON_NAME][GE…" at bounding box center [652, 392] width 208 height 33
click at [827, 395] on select "Select Role ACCOUNT MANAGER Account Manager" at bounding box center [876, 392] width 208 height 33
select select "197"
click at [772, 376] on select "Select Role ACCOUNT MANAGER Account Manager" at bounding box center [876, 392] width 208 height 33
click at [1065, 396] on input "00:00" at bounding box center [1060, 395] width 126 height 33
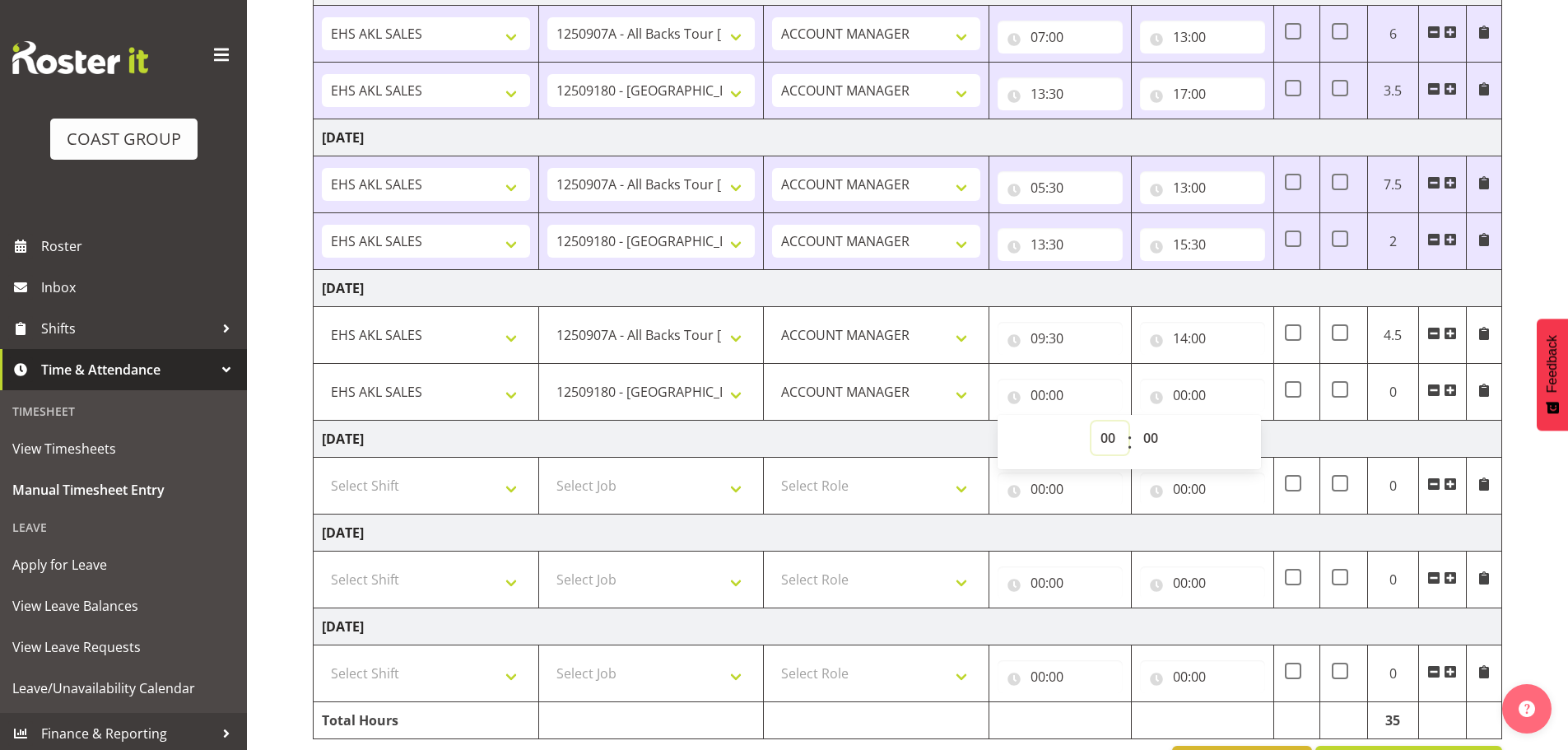
click at [1103, 437] on select "00 01 02 03 04 05 06 07 08 09 10 11 12 13 14 15 16 17 18 19 20 21 22 23" at bounding box center [1110, 437] width 37 height 33
select select "14"
click at [1092, 421] on select "00 01 02 03 04 05 06 07 08 09 10 11 12 13 14 15 16 17 18 19 20 21 22 23" at bounding box center [1110, 437] width 37 height 33
type input "14:00"
click at [1183, 395] on input "00:00" at bounding box center [1203, 395] width 126 height 33
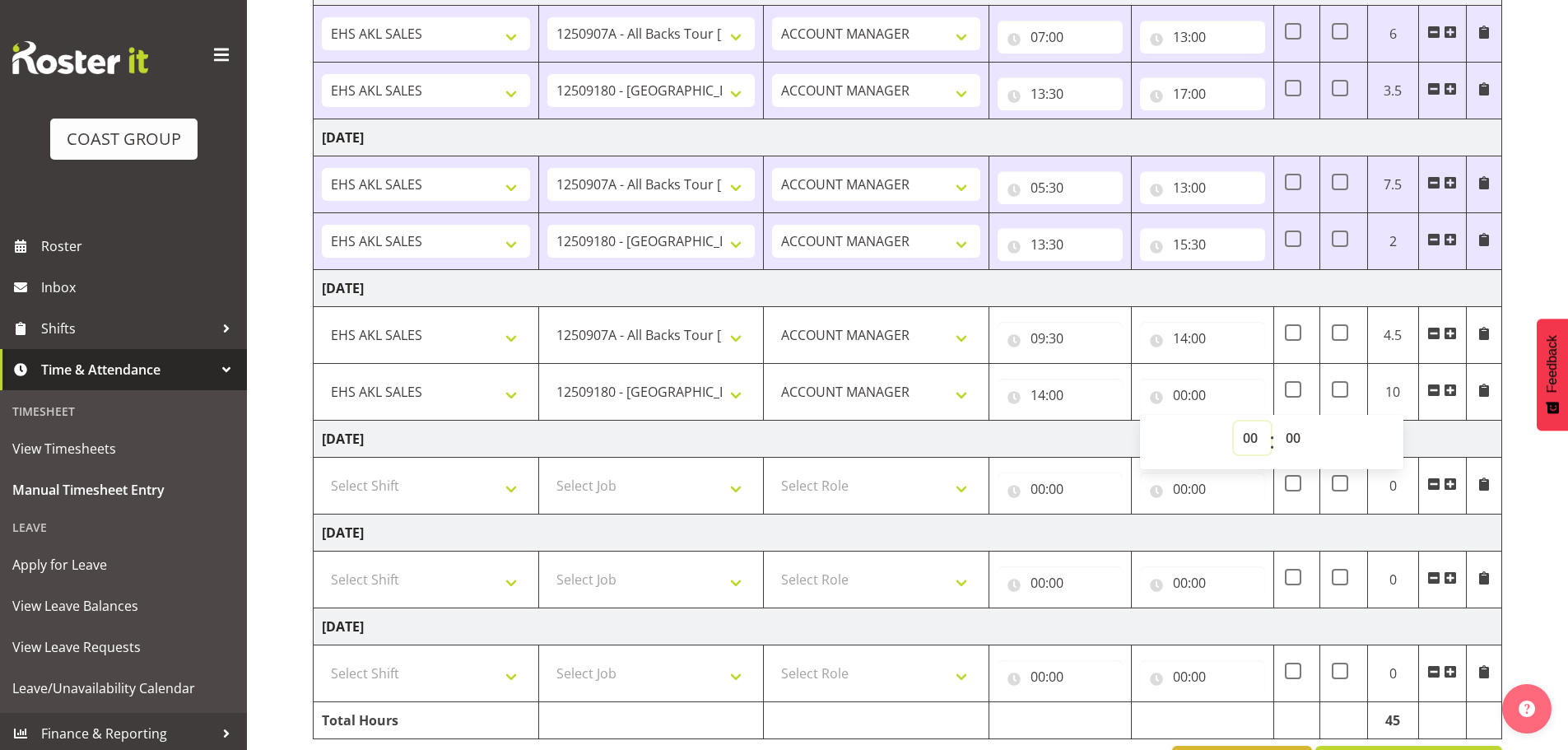
click at [1252, 443] on select "00 01 02 03 04 05 06 07 08 09 10 11 12 13 14 15 16 17 18 19 20 21 22 23" at bounding box center [1253, 437] width 37 height 33
select select "16"
click at [1234, 421] on select "00 01 02 03 04 05 06 07 08 09 10 11 12 13 14 15 16 17 18 19 20 21 22 23" at bounding box center [1253, 437] width 37 height 33
type input "16:00"
click at [1044, 437] on td "[DATE]" at bounding box center [907, 439] width 1189 height 37
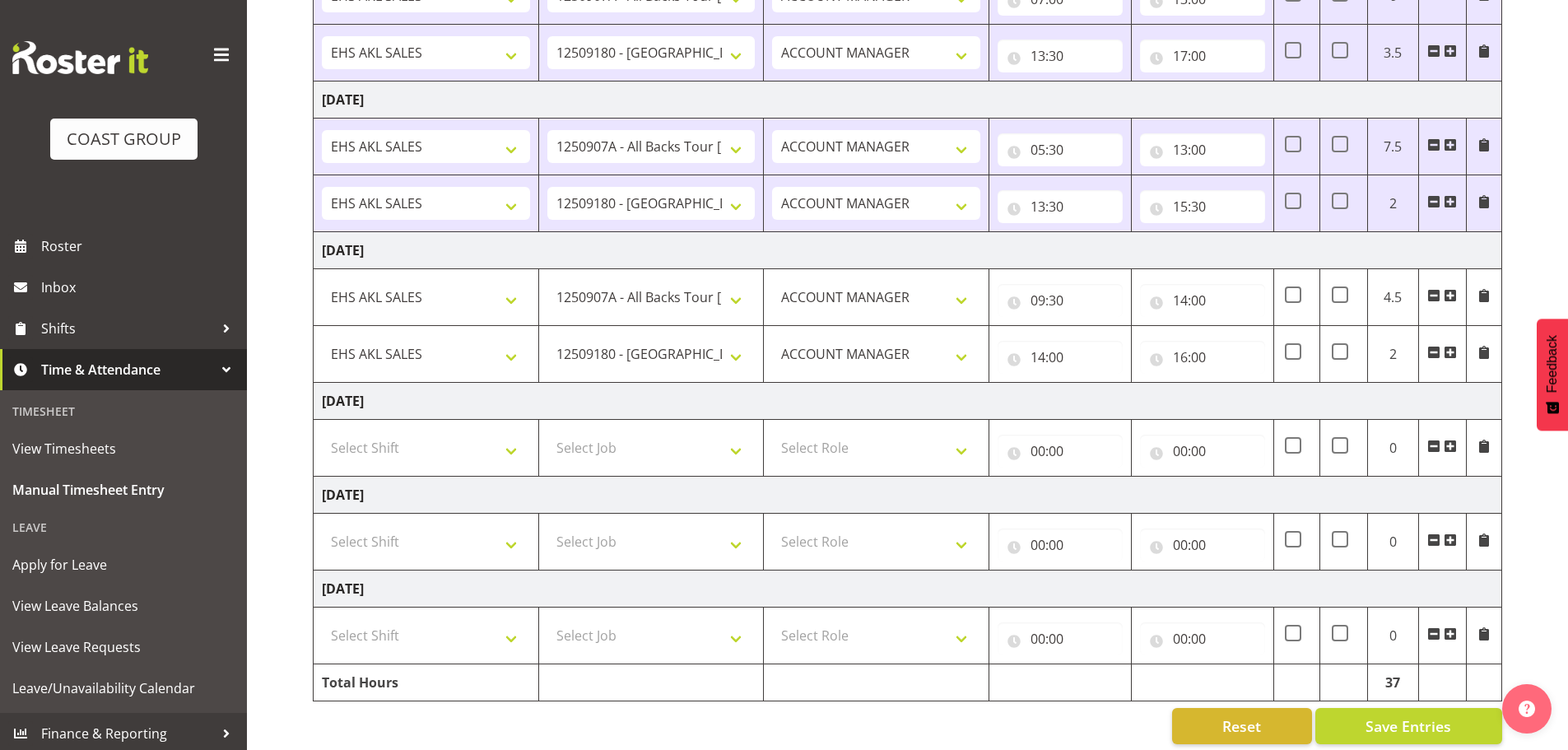
scroll to position [561, 0]
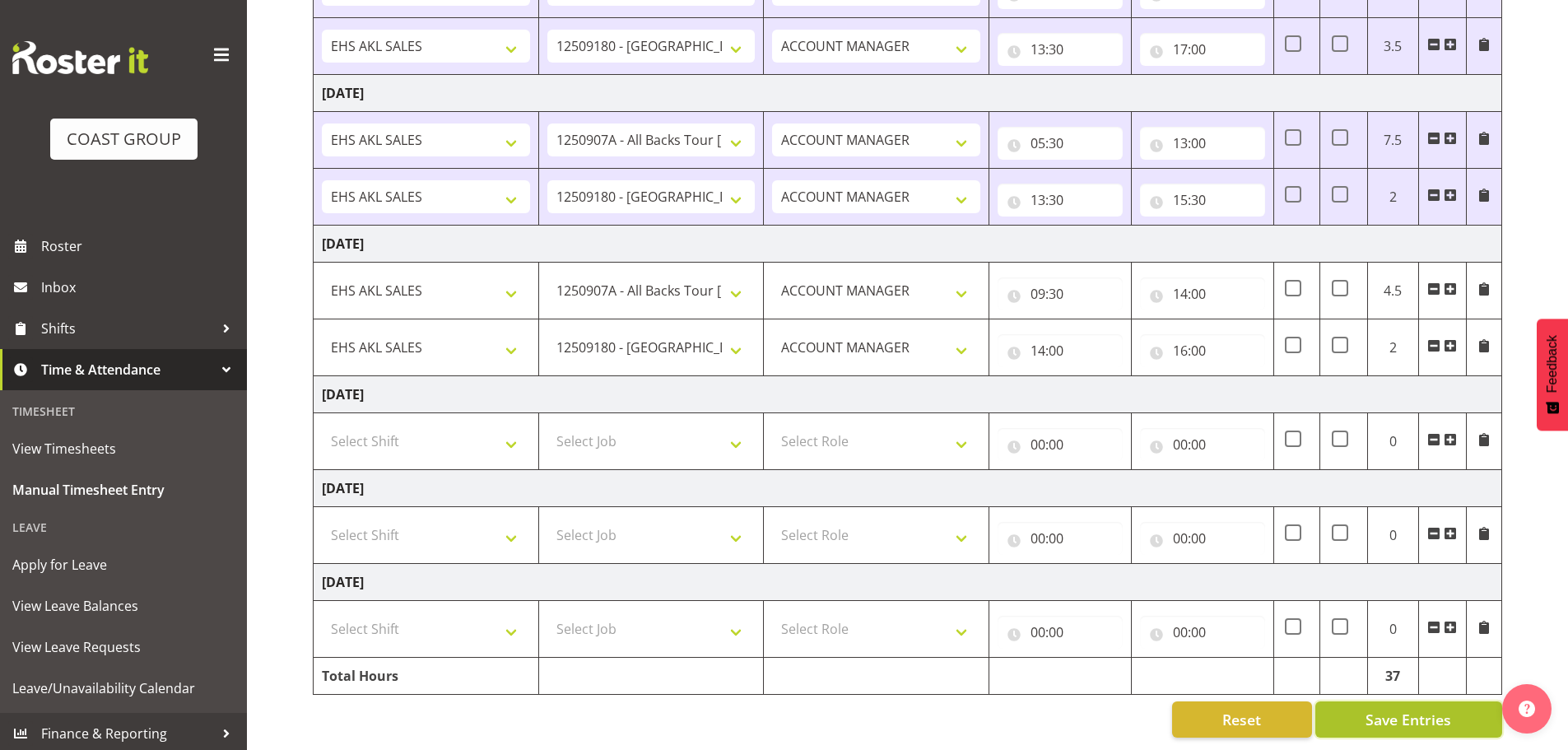
click at [1416, 709] on span "Save Entries" at bounding box center [1409, 720] width 85 height 21
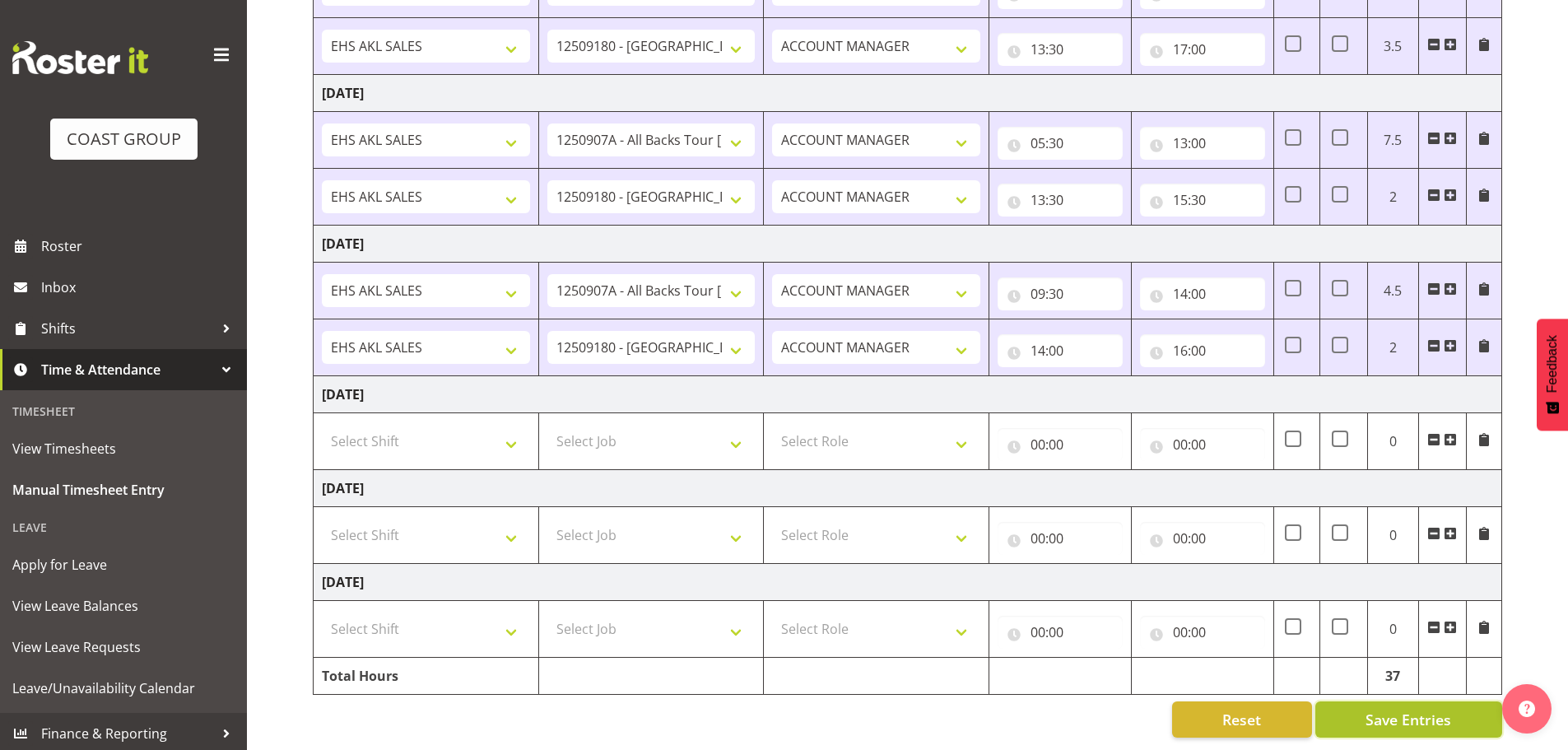
click at [1419, 709] on span "Save Entries" at bounding box center [1409, 720] width 85 height 21
